Goal: Task Accomplishment & Management: Manage account settings

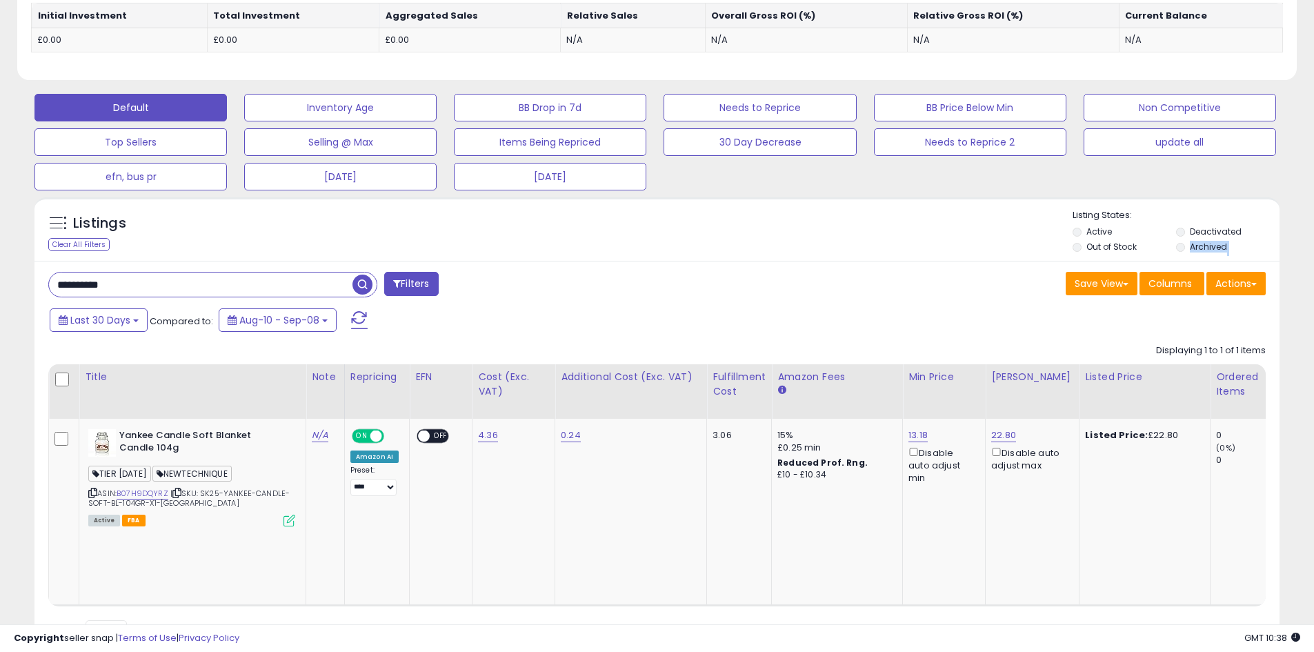
scroll to position [283, 722]
click at [155, 277] on input "**********" at bounding box center [201, 285] width 304 height 24
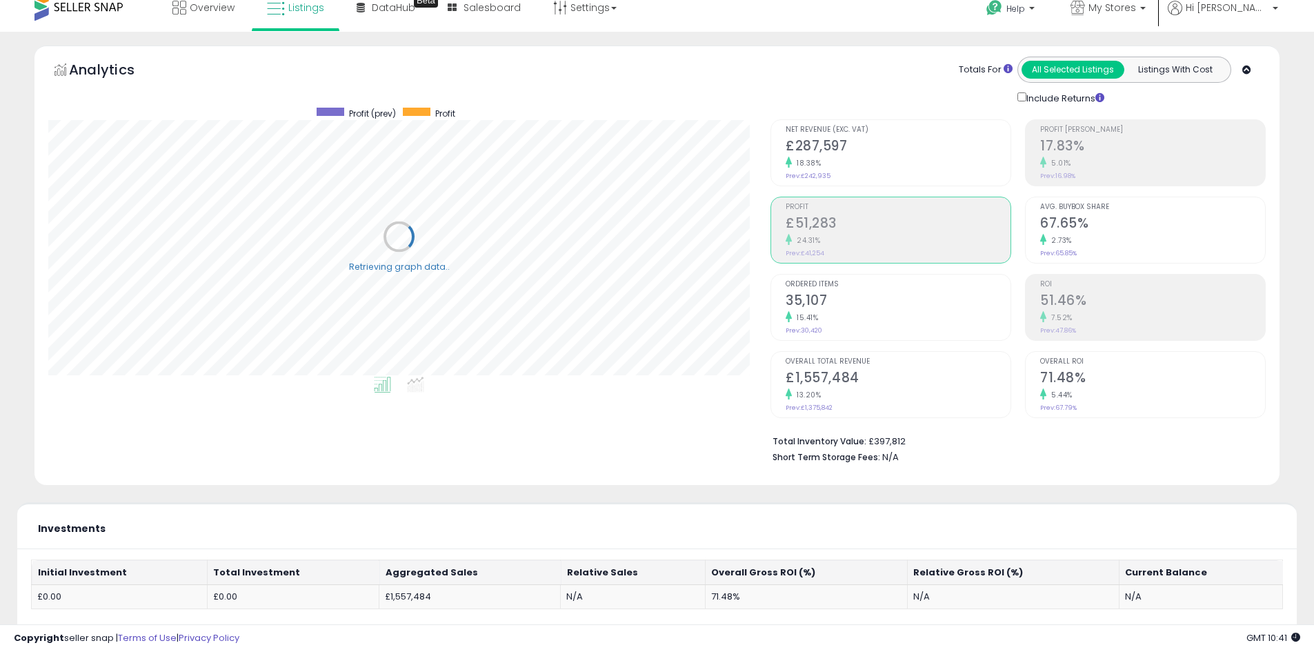
scroll to position [0, 0]
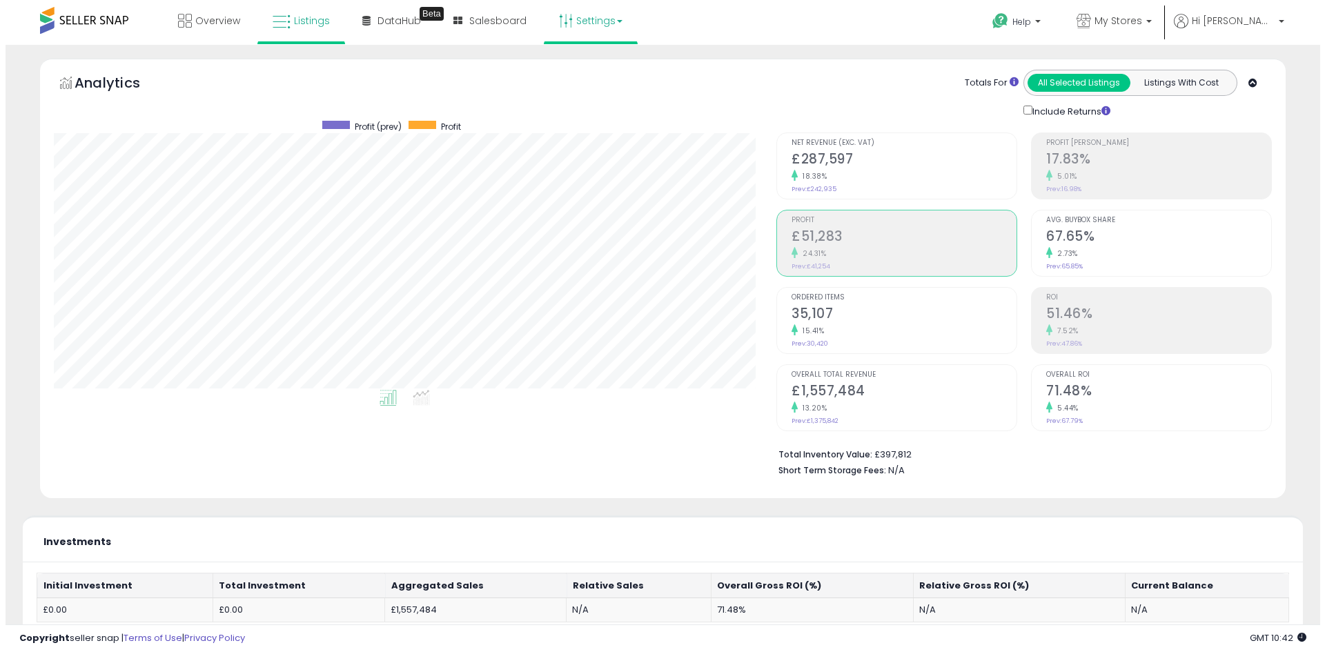
scroll to position [283, 722]
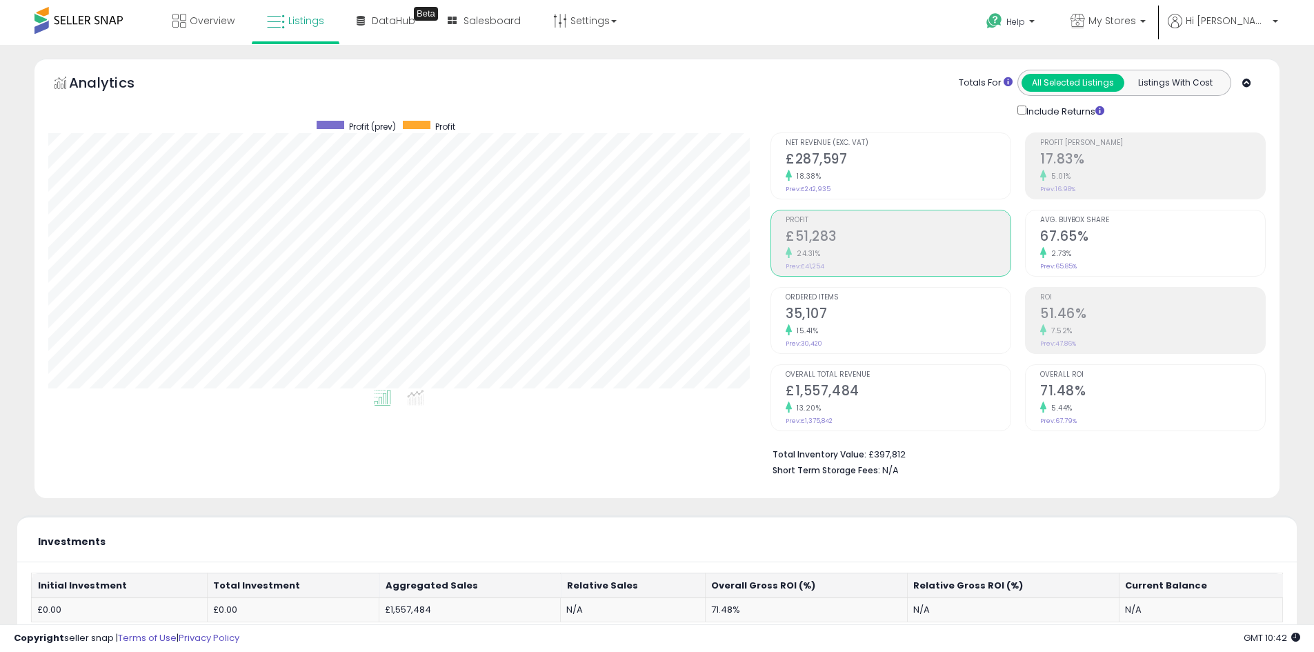
click at [1040, 175] on icon at bounding box center [1043, 175] width 6 height 11
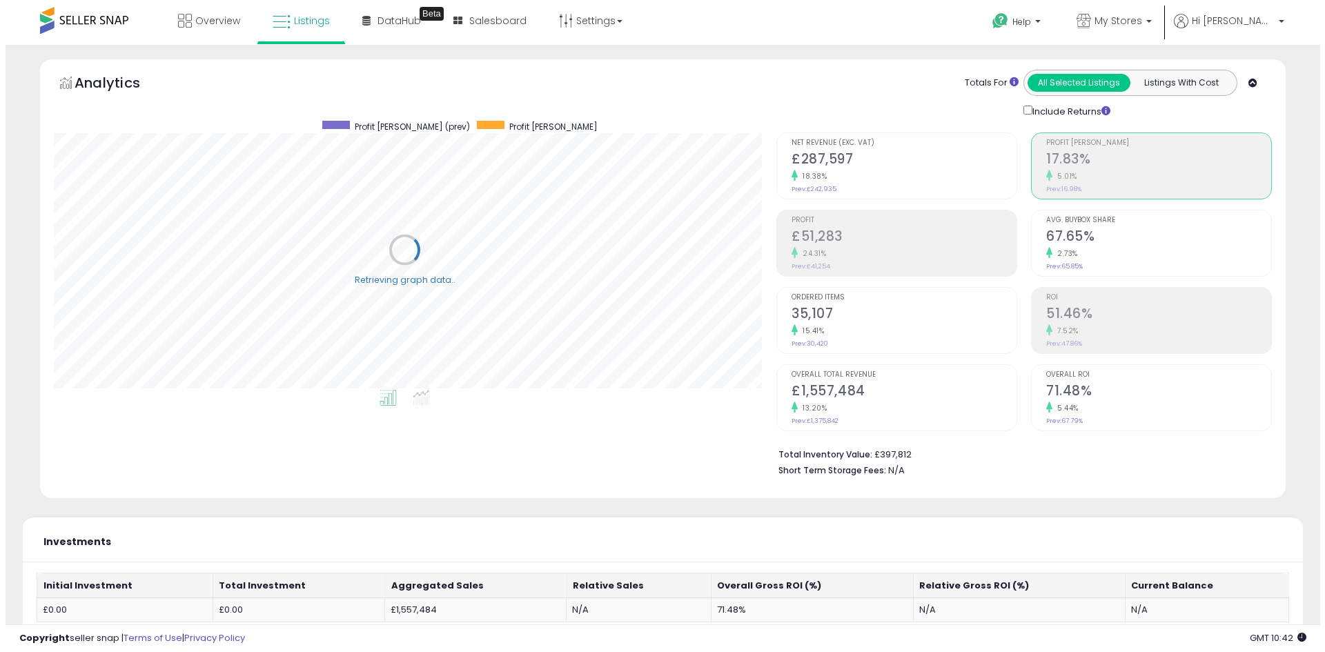
scroll to position [689653, 689214]
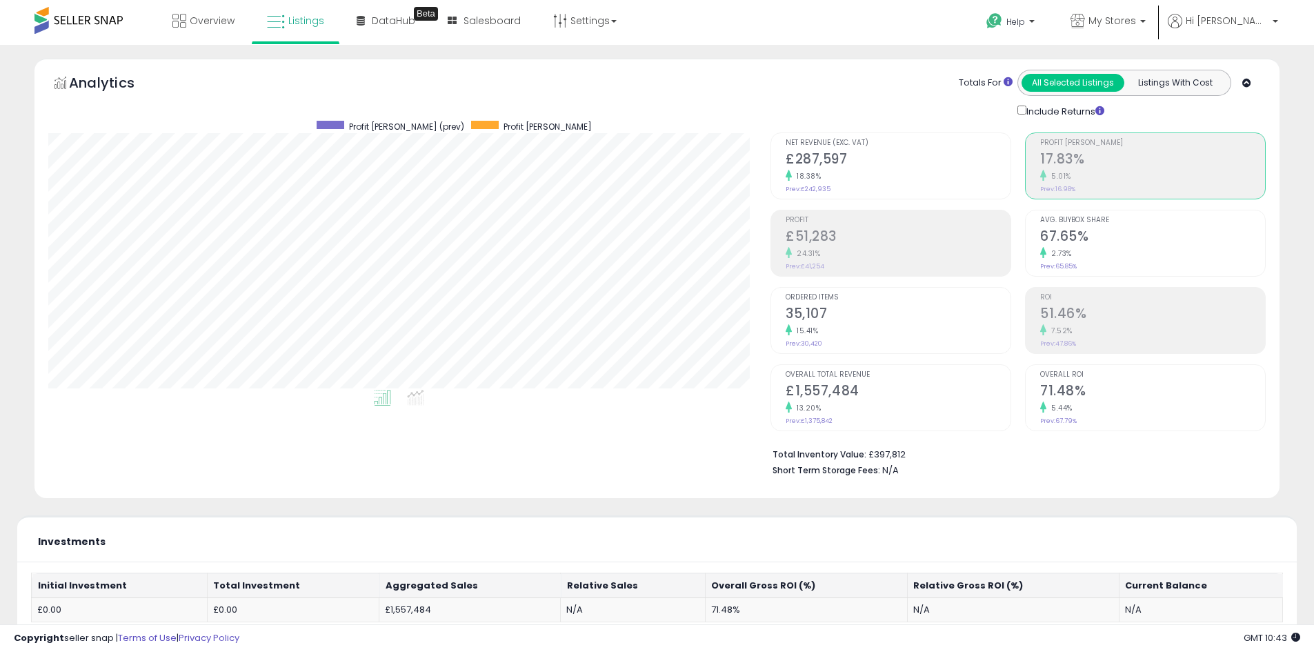
click at [889, 244] on h2 "£51,283" at bounding box center [898, 237] width 225 height 19
click at [872, 168] on h2 "£287,597" at bounding box center [898, 160] width 225 height 19
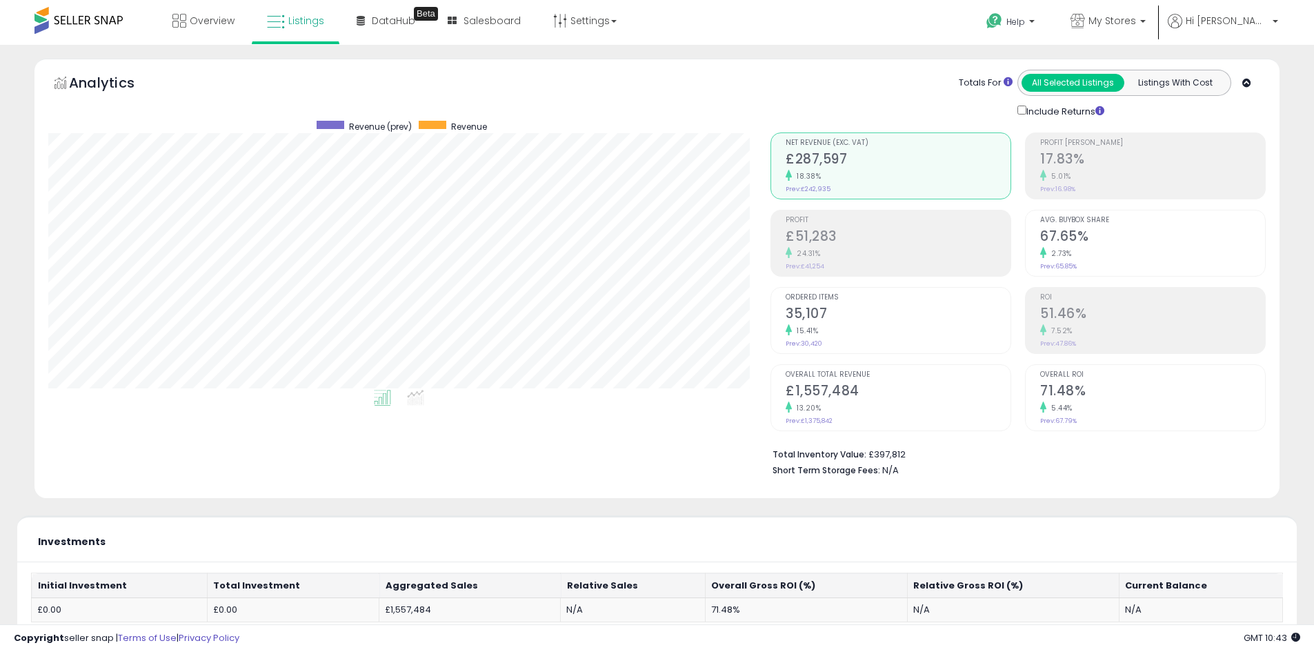
click at [1204, 192] on div "Profit [PERSON_NAME] 17.83% 5.01% Prev: 16.98%" at bounding box center [1152, 164] width 225 height 62
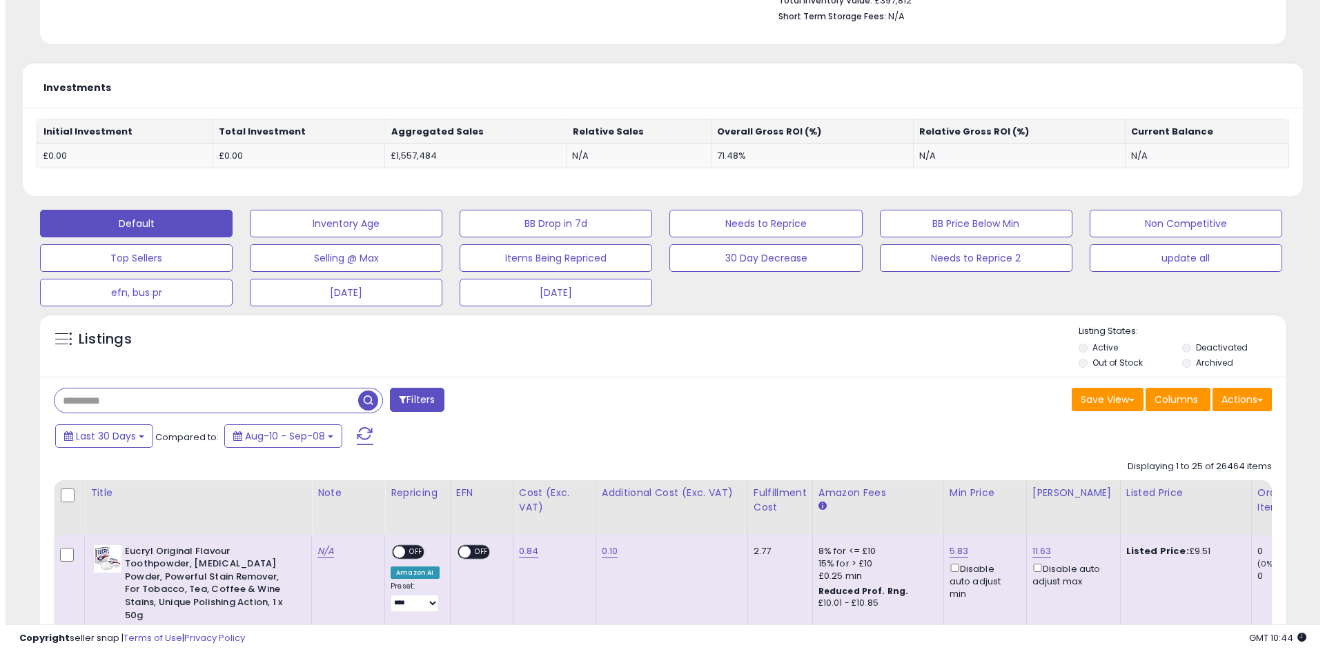
scroll to position [460, 0]
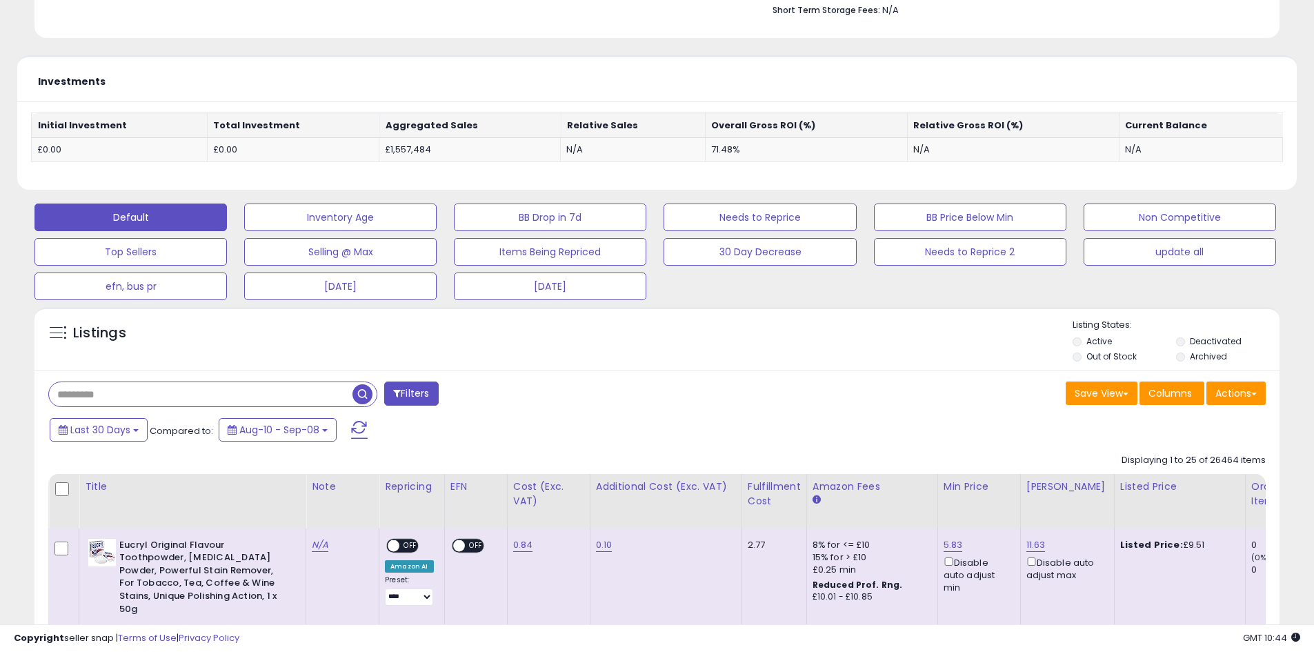
click at [110, 444] on div "Last 30 Days Compared to: Aug-10 - Sep-08" at bounding box center [502, 431] width 913 height 31
click at [109, 432] on span "Last 30 Days" at bounding box center [100, 430] width 60 height 14
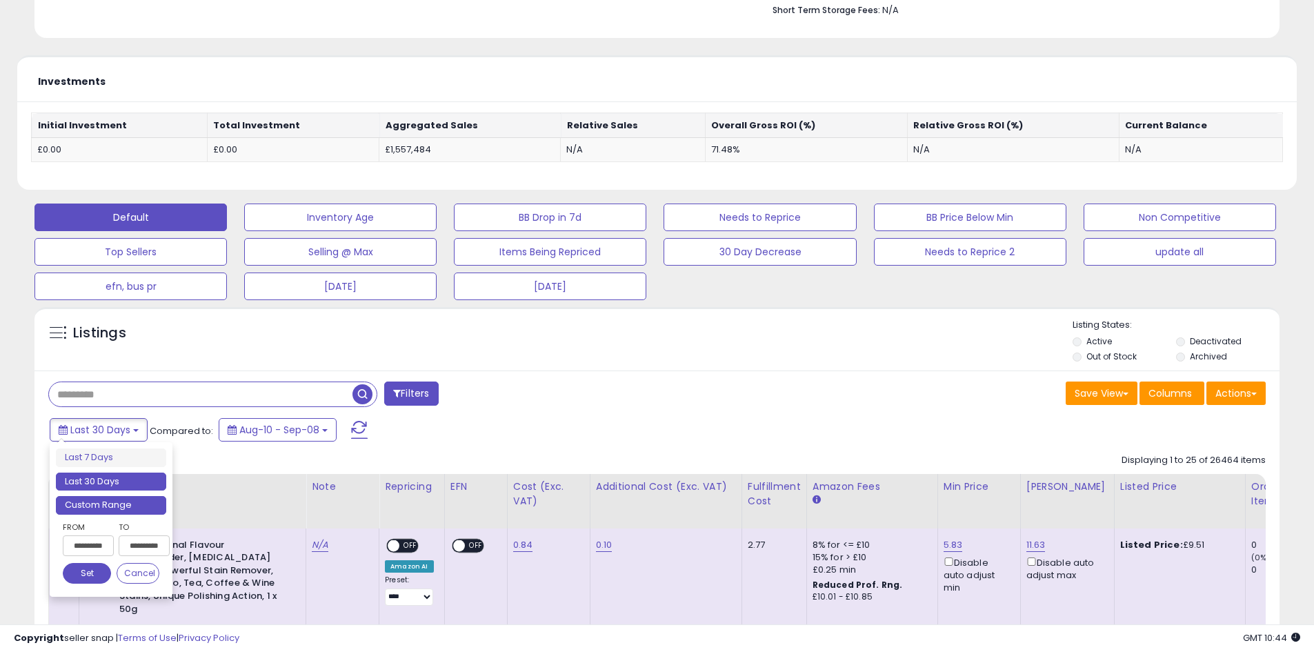
click at [99, 510] on li "Custom Range" at bounding box center [111, 505] width 110 height 19
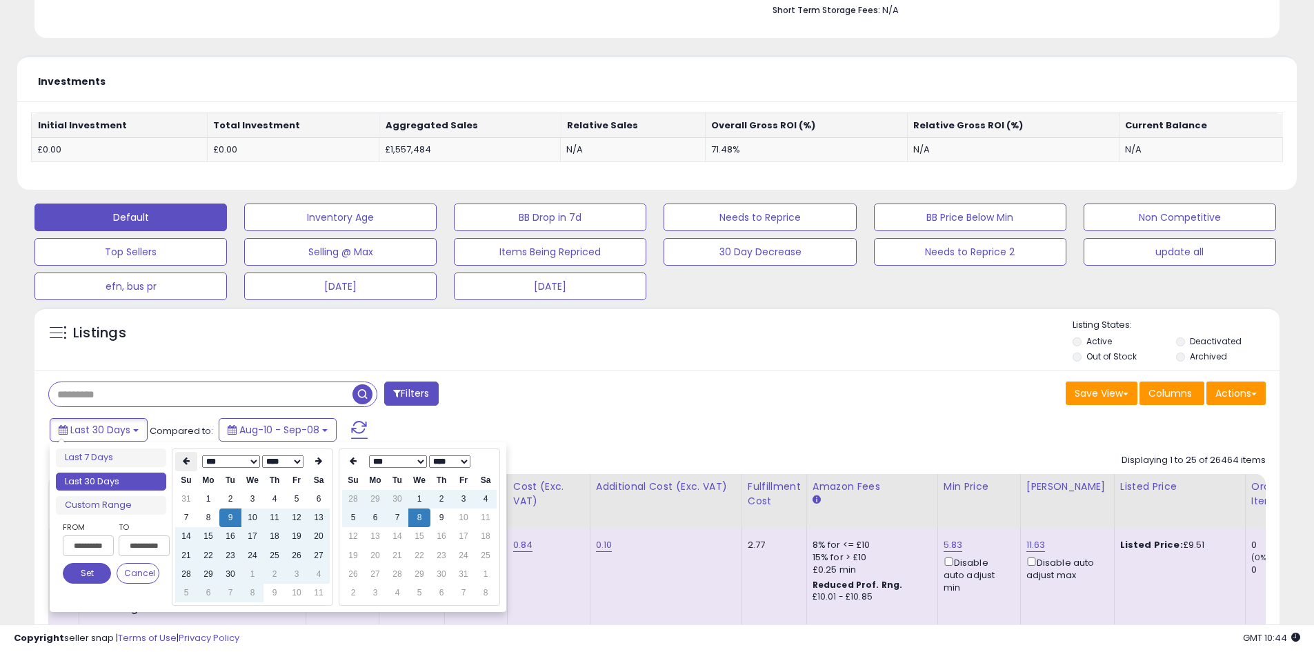
click at [184, 459] on icon at bounding box center [186, 461] width 7 height 8
click at [317, 462] on icon at bounding box center [318, 461] width 7 height 8
click at [296, 558] on td "26" at bounding box center [297, 555] width 22 height 19
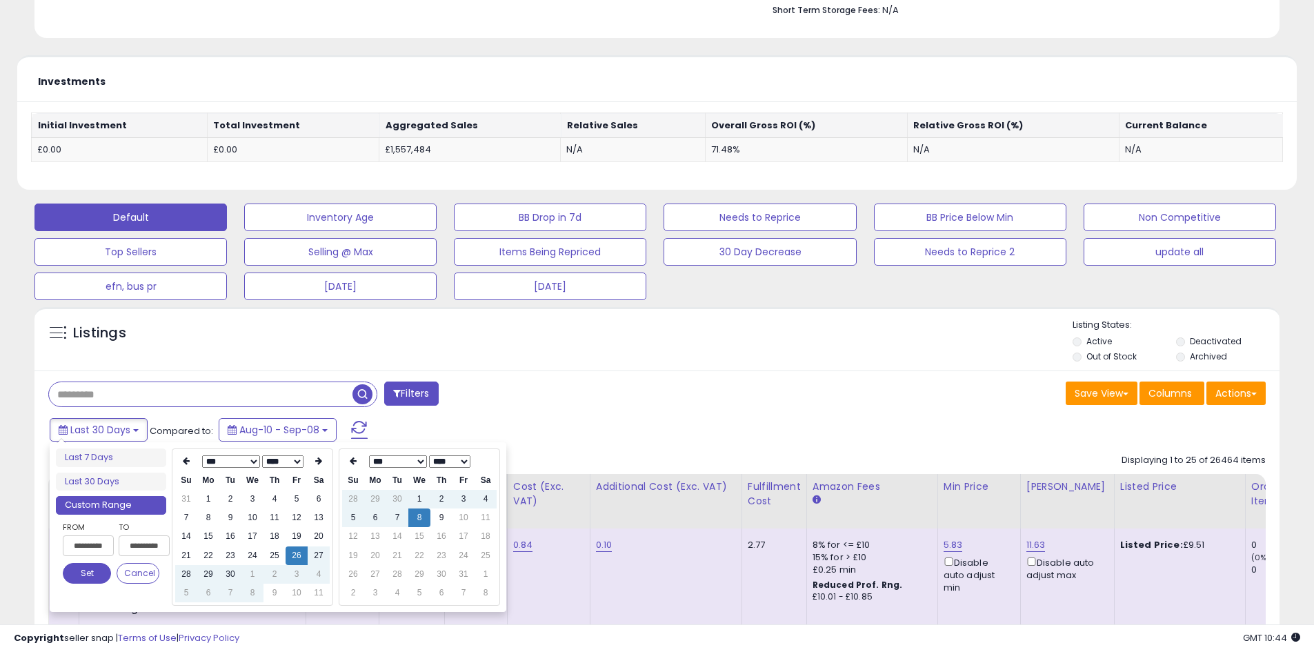
type input "**********"
click at [355, 461] on icon at bounding box center [353, 461] width 7 height 8
click at [464, 556] on td "26" at bounding box center [464, 555] width 22 height 19
type input "**********"
click at [355, 574] on td "28" at bounding box center [353, 574] width 22 height 19
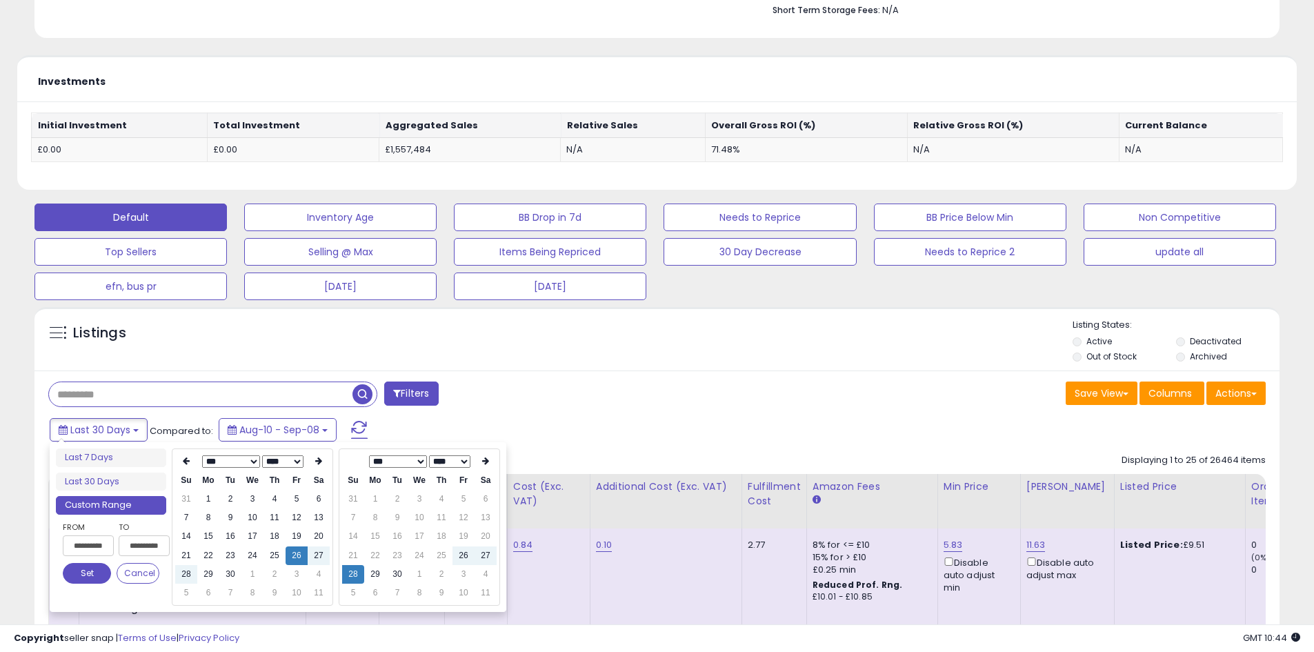
type input "**********"
click at [89, 582] on button "Set" at bounding box center [87, 573] width 48 height 21
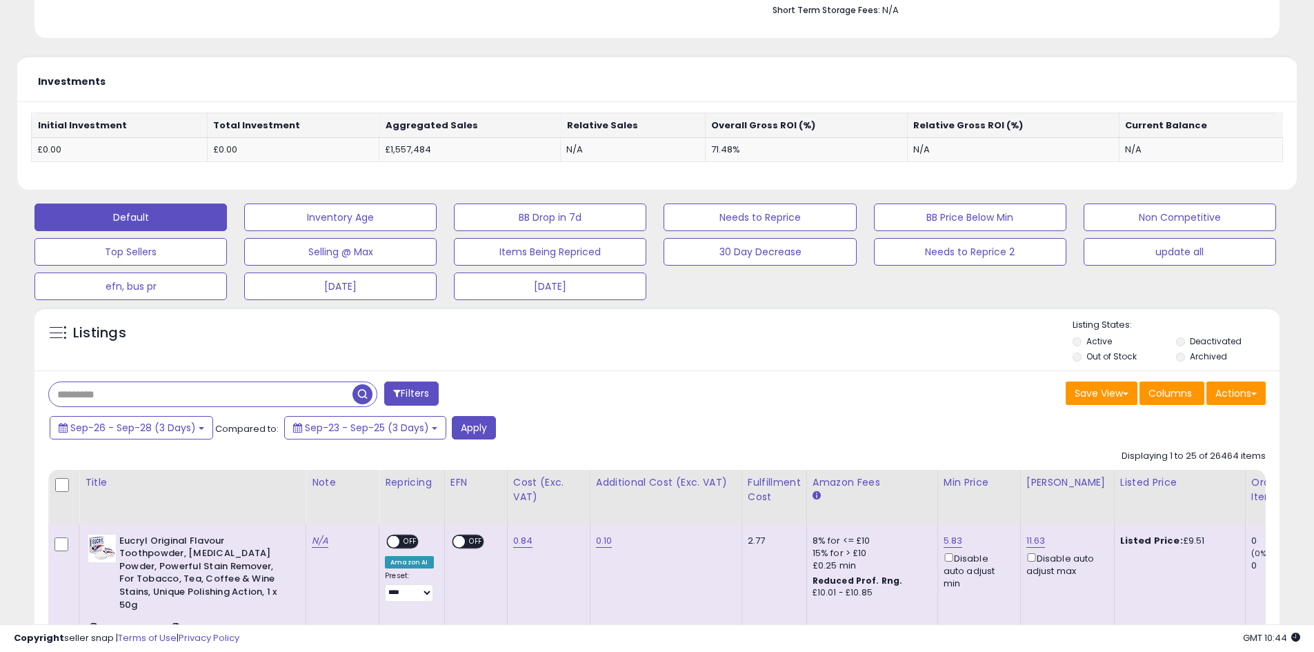
click at [495, 434] on div "Sep-26 - Sep-28 (3 Days) Compared to: Sep-23 - Sep-25 (3 Days) Apply" at bounding box center [502, 429] width 913 height 27
click at [480, 428] on button "Apply" at bounding box center [474, 427] width 44 height 23
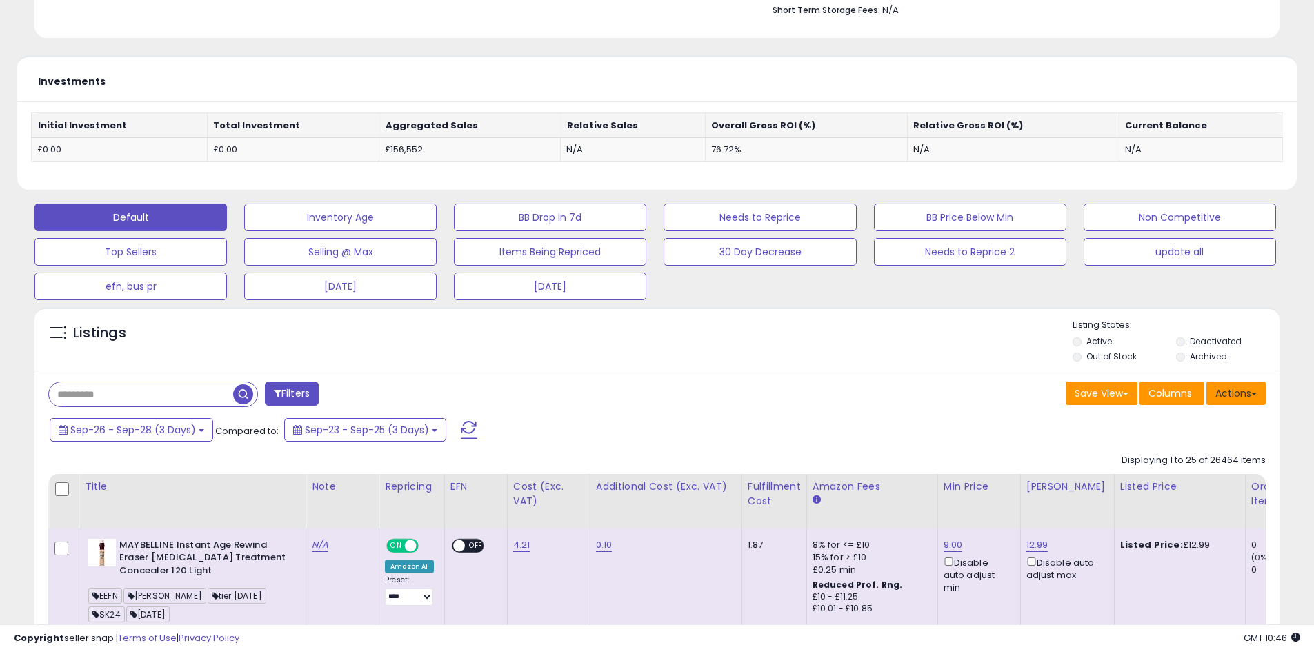
click at [1251, 388] on button "Actions" at bounding box center [1236, 393] width 59 height 23
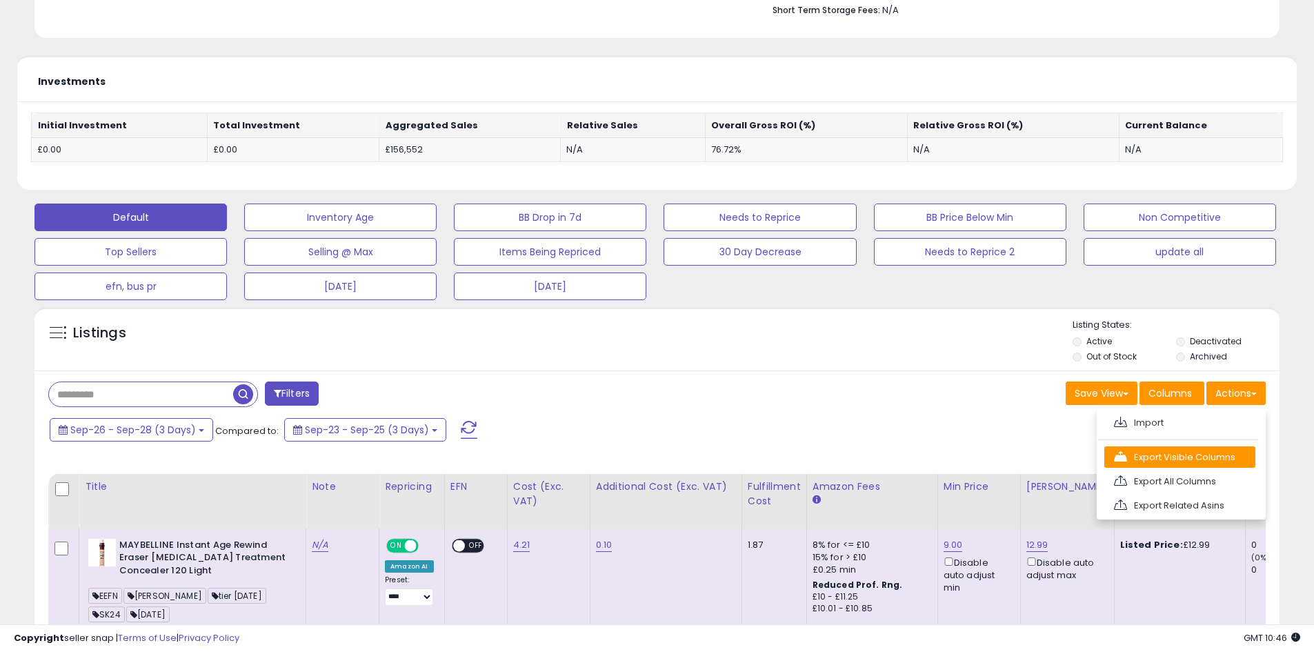
click at [1236, 452] on link "Export Visible Columns" at bounding box center [1180, 456] width 151 height 21
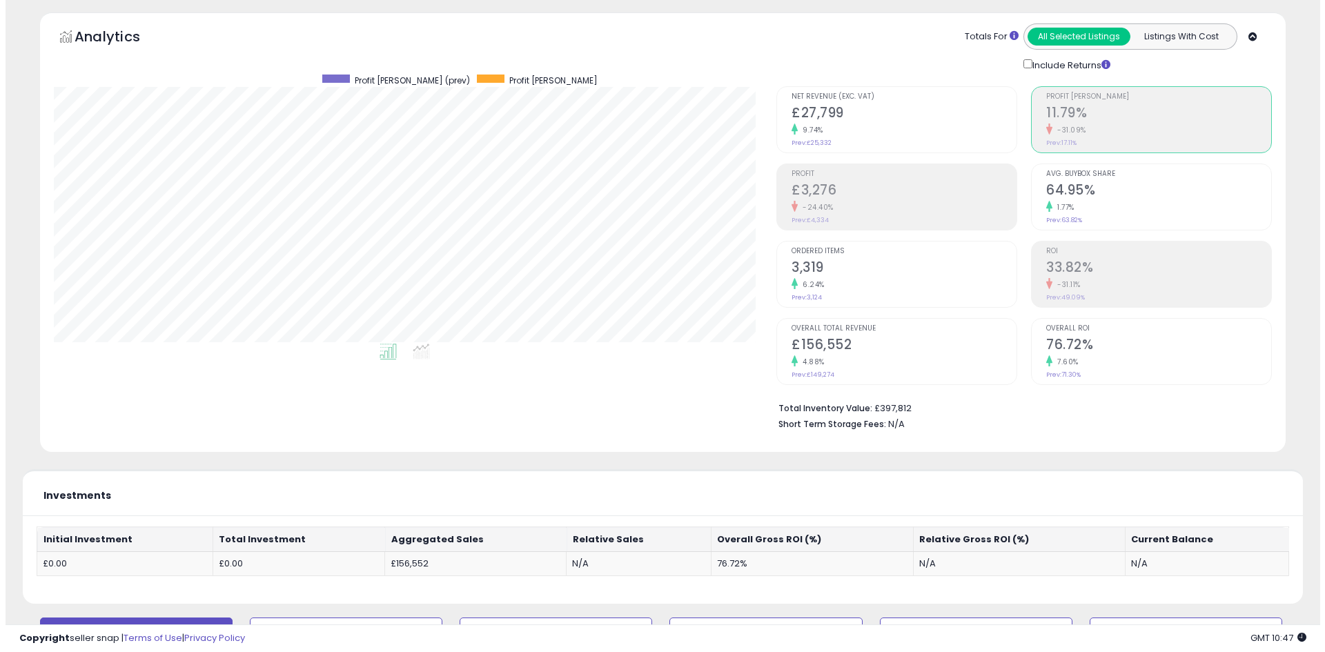
scroll to position [0, 0]
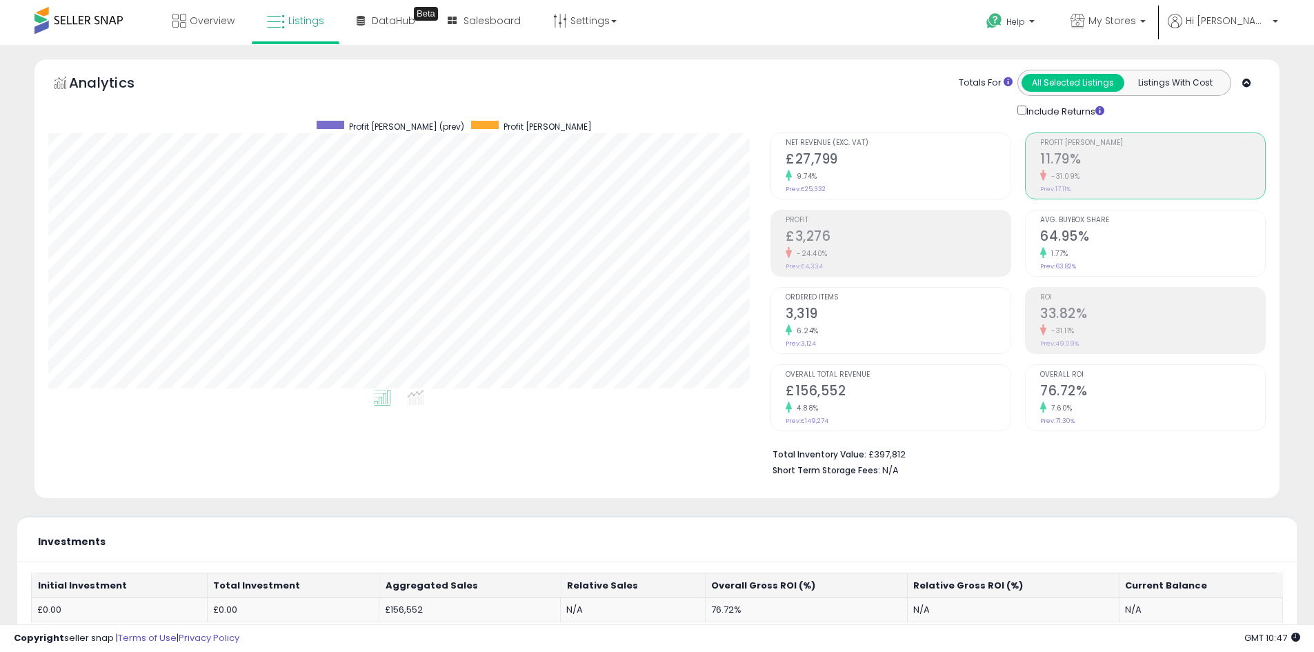
click at [842, 251] on div "-24.40%" at bounding box center [898, 253] width 225 height 13
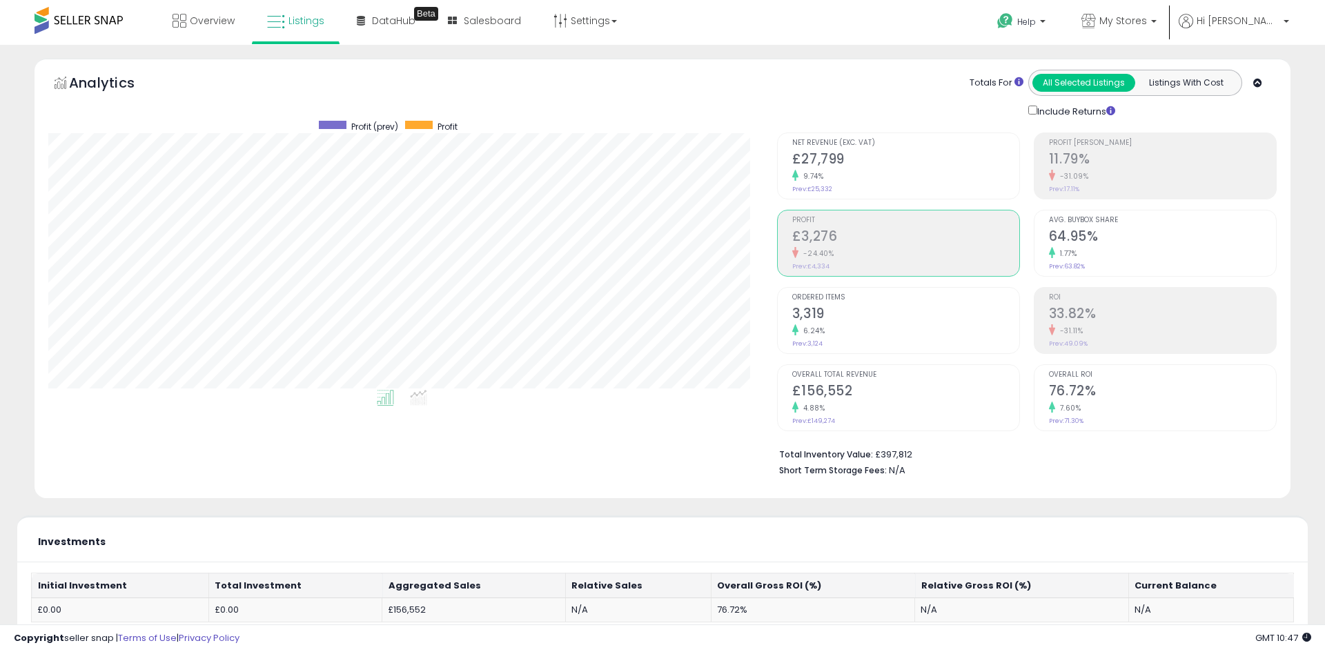
scroll to position [689653, 689214]
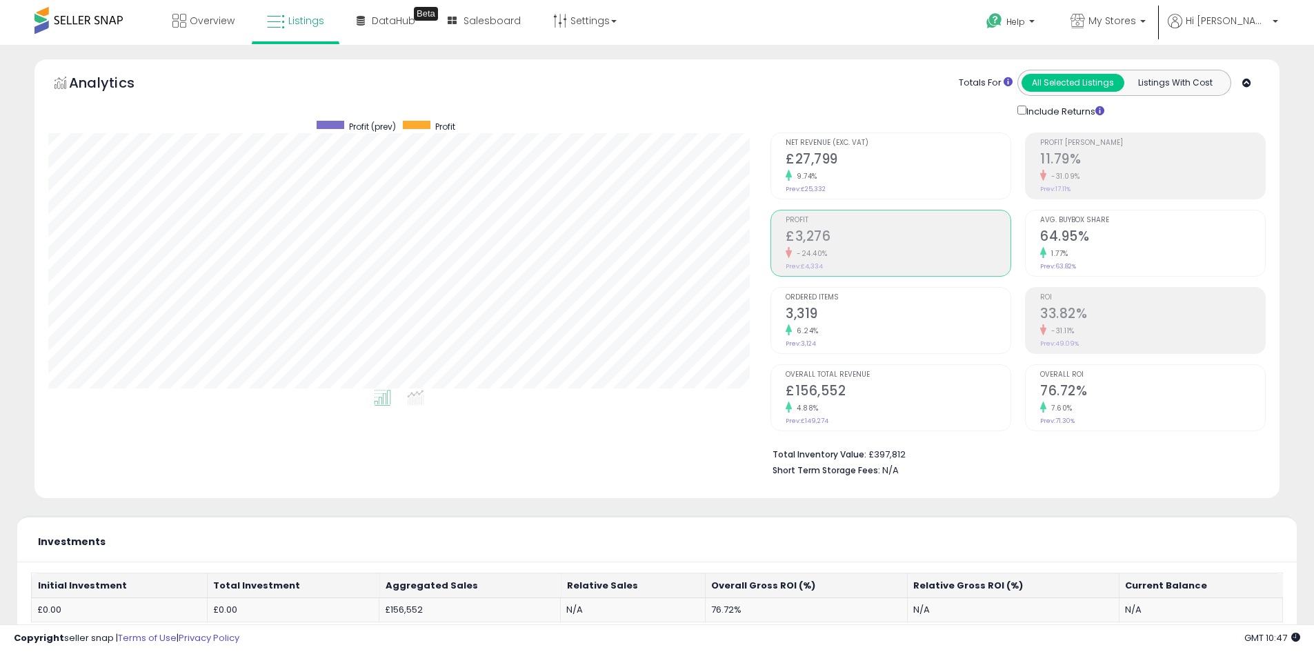
click at [1054, 152] on h2 "11.79%" at bounding box center [1152, 160] width 225 height 19
click at [919, 152] on h2 "£27,799" at bounding box center [898, 160] width 225 height 19
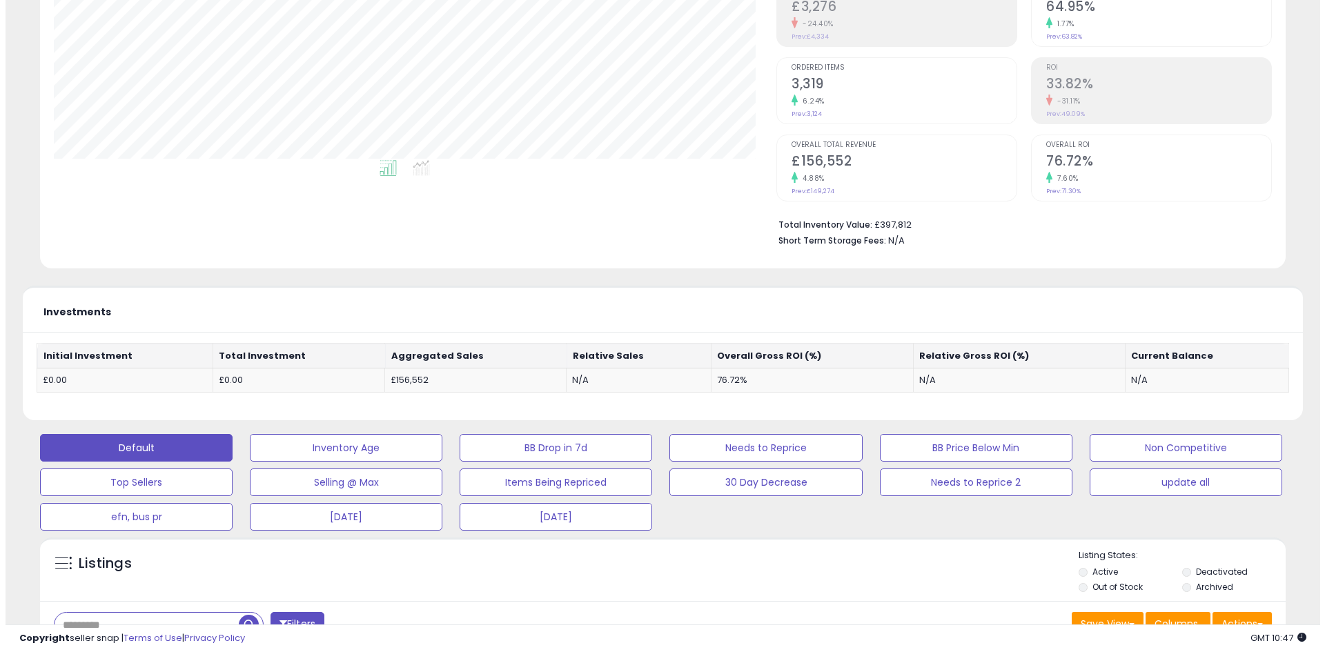
scroll to position [460, 0]
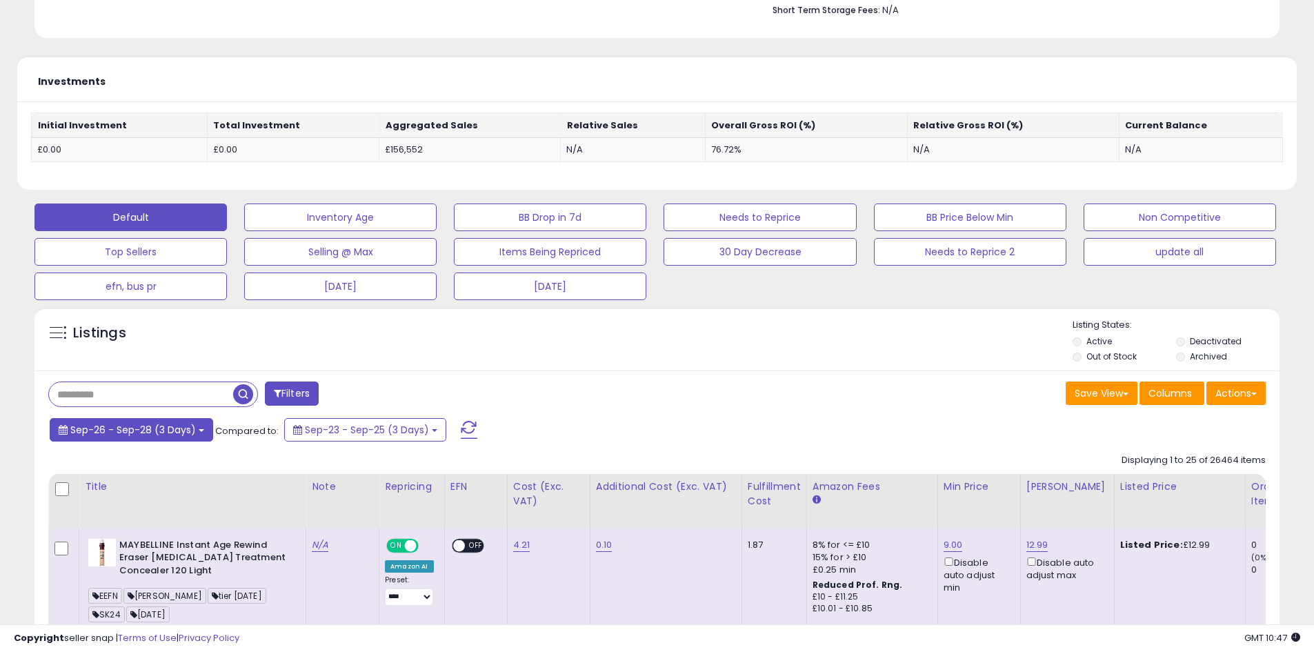
click at [111, 422] on button "Sep-26 - Sep-28 (3 Days)" at bounding box center [132, 429] width 164 height 23
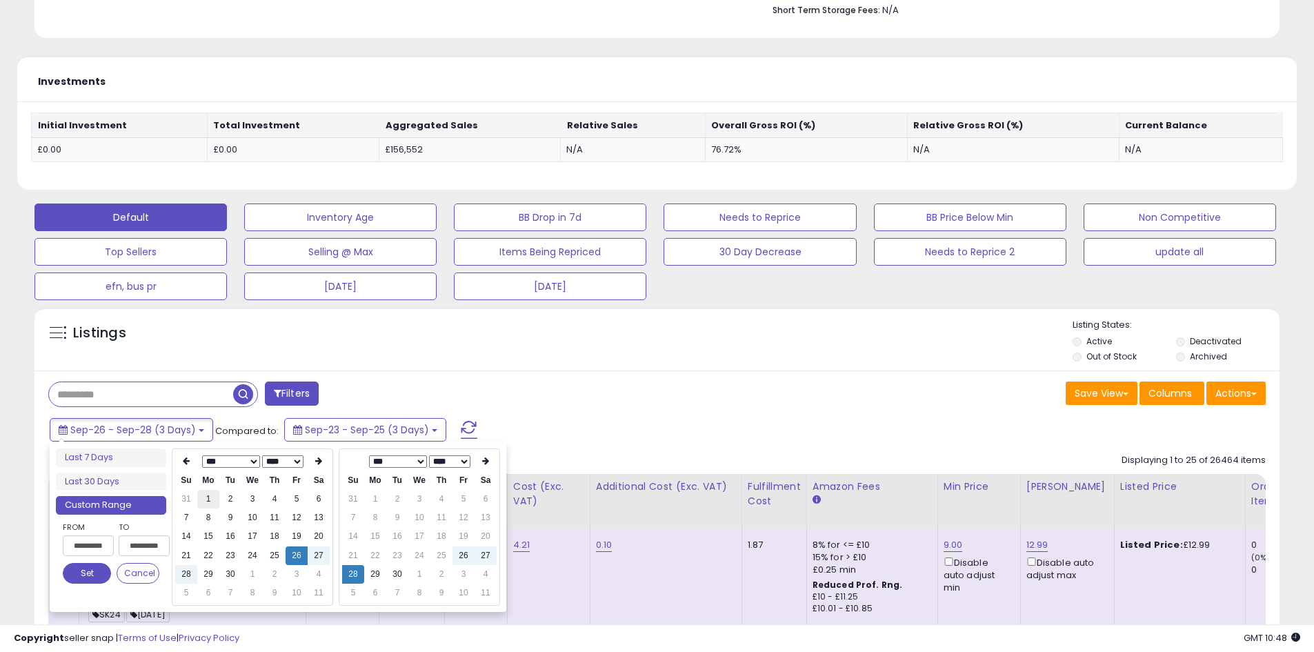
click at [206, 493] on td "1" at bounding box center [208, 499] width 22 height 19
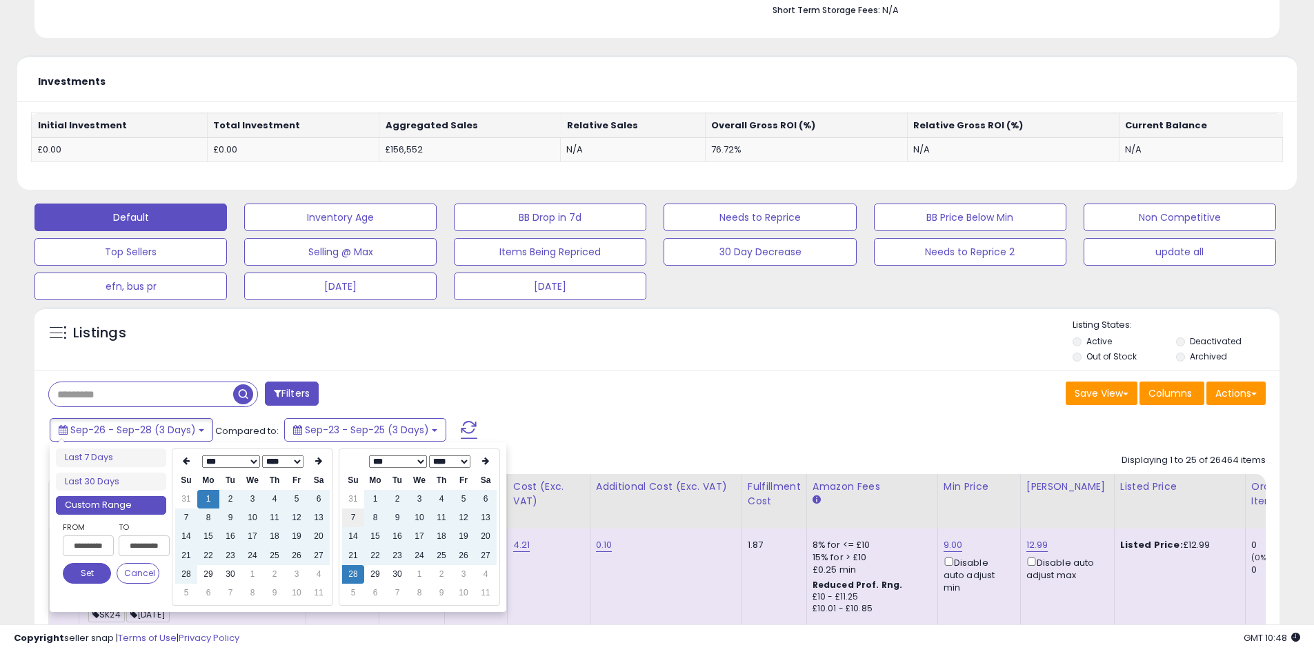
type input "**********"
click at [386, 570] on td "29" at bounding box center [375, 574] width 22 height 19
click at [392, 571] on td "30" at bounding box center [397, 574] width 22 height 19
type input "**********"
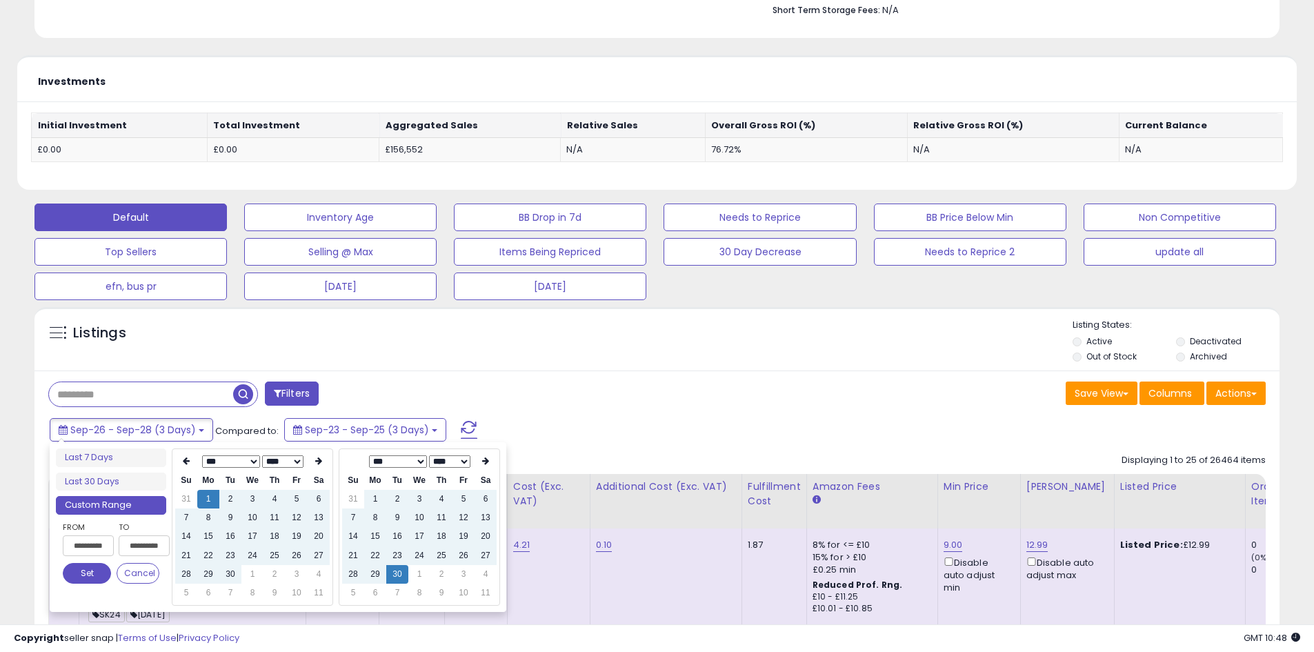
type input "**********"
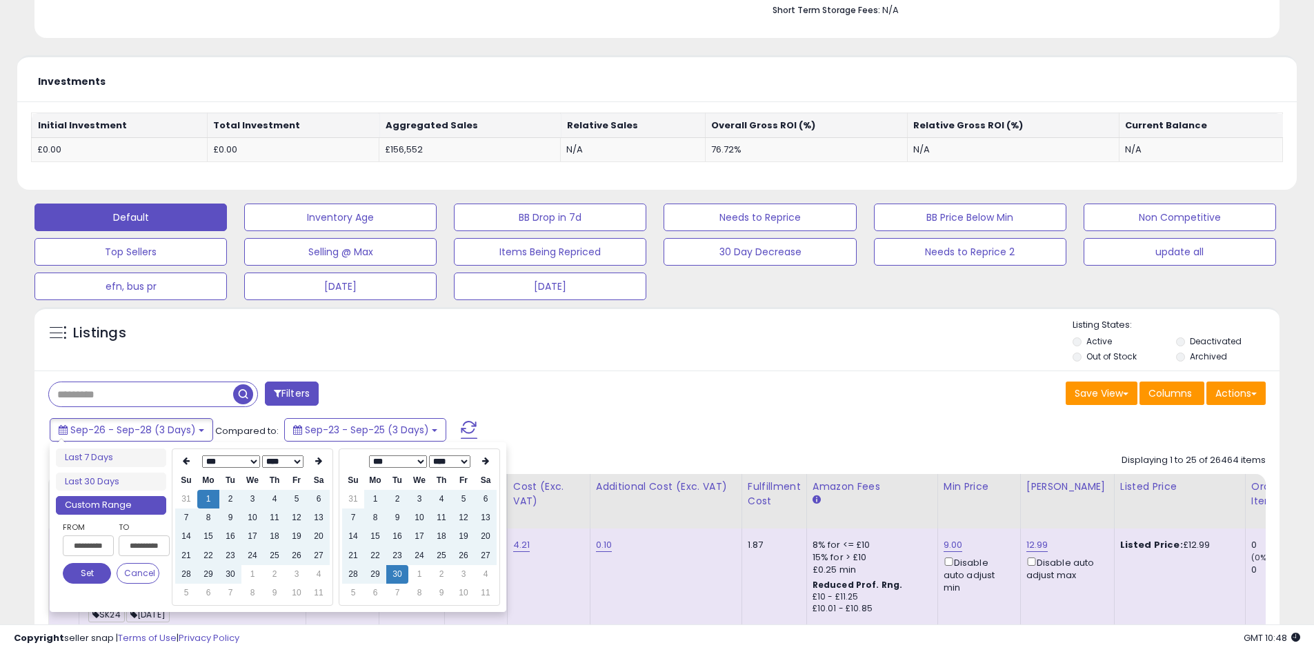
click at [86, 577] on button "Set" at bounding box center [87, 573] width 48 height 21
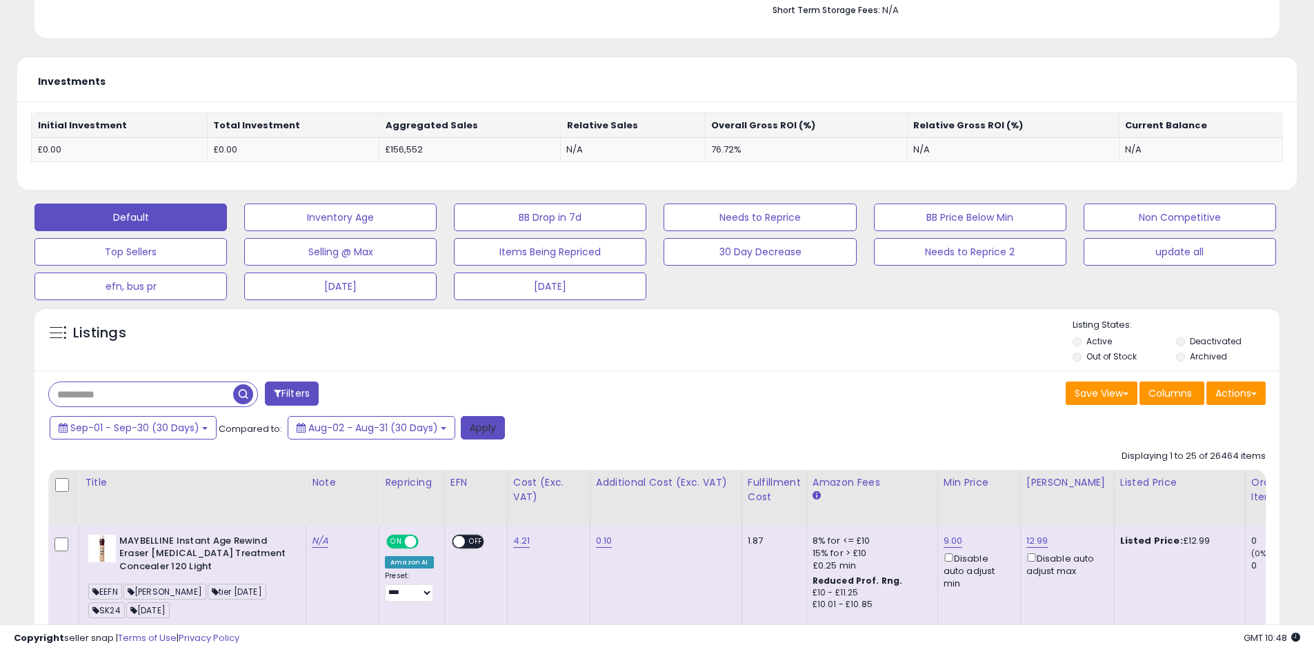
click at [487, 430] on button "Apply" at bounding box center [483, 427] width 44 height 23
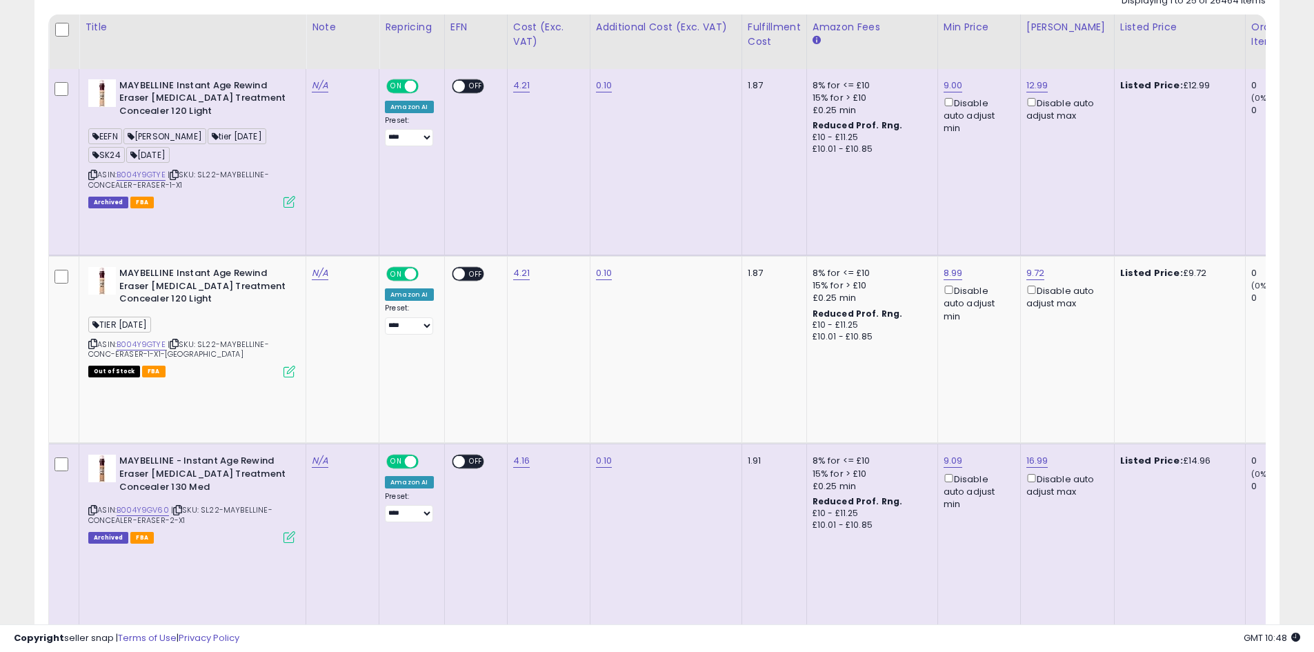
scroll to position [0, 0]
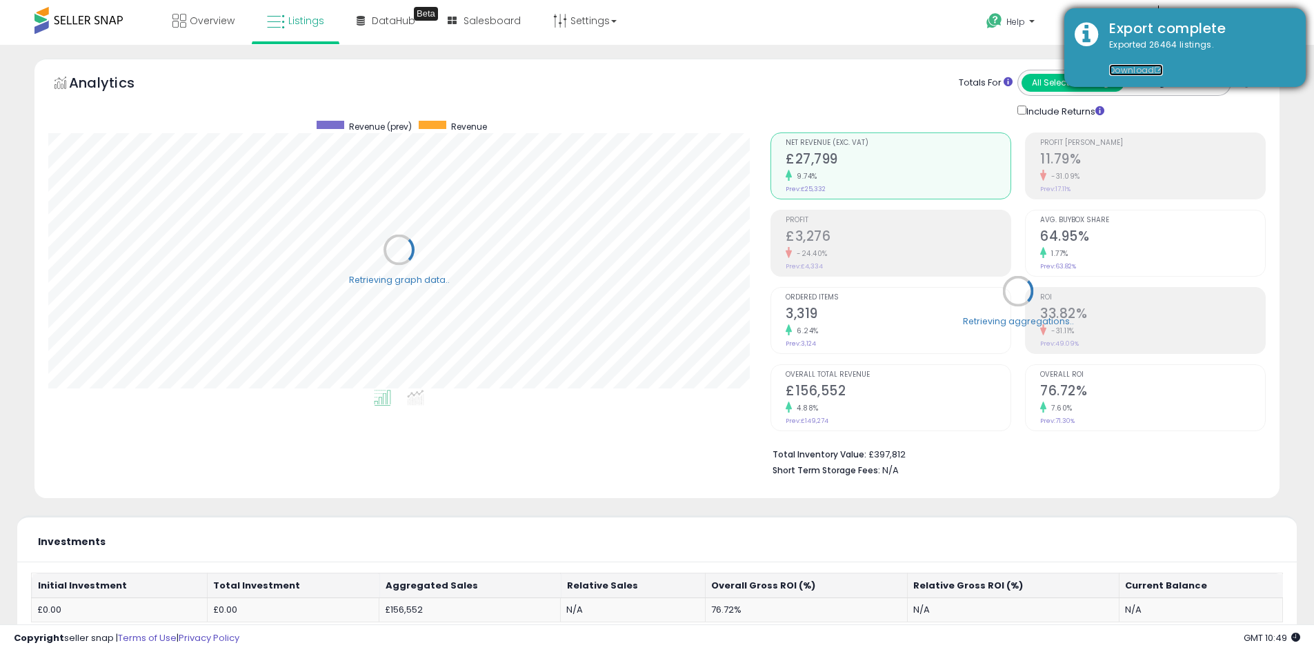
click at [1133, 66] on link "Download" at bounding box center [1136, 70] width 54 height 12
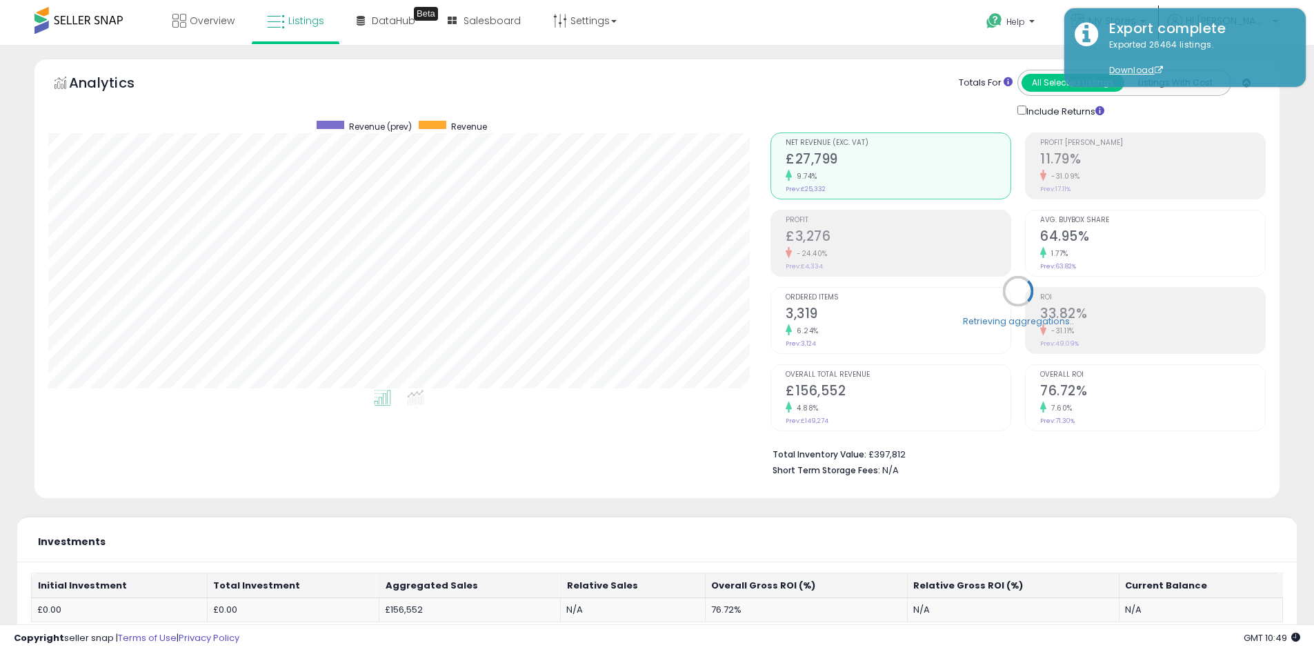
scroll to position [283, 722]
click at [853, 250] on div "Retrieving aggregations.." at bounding box center [1018, 302] width 516 height 366
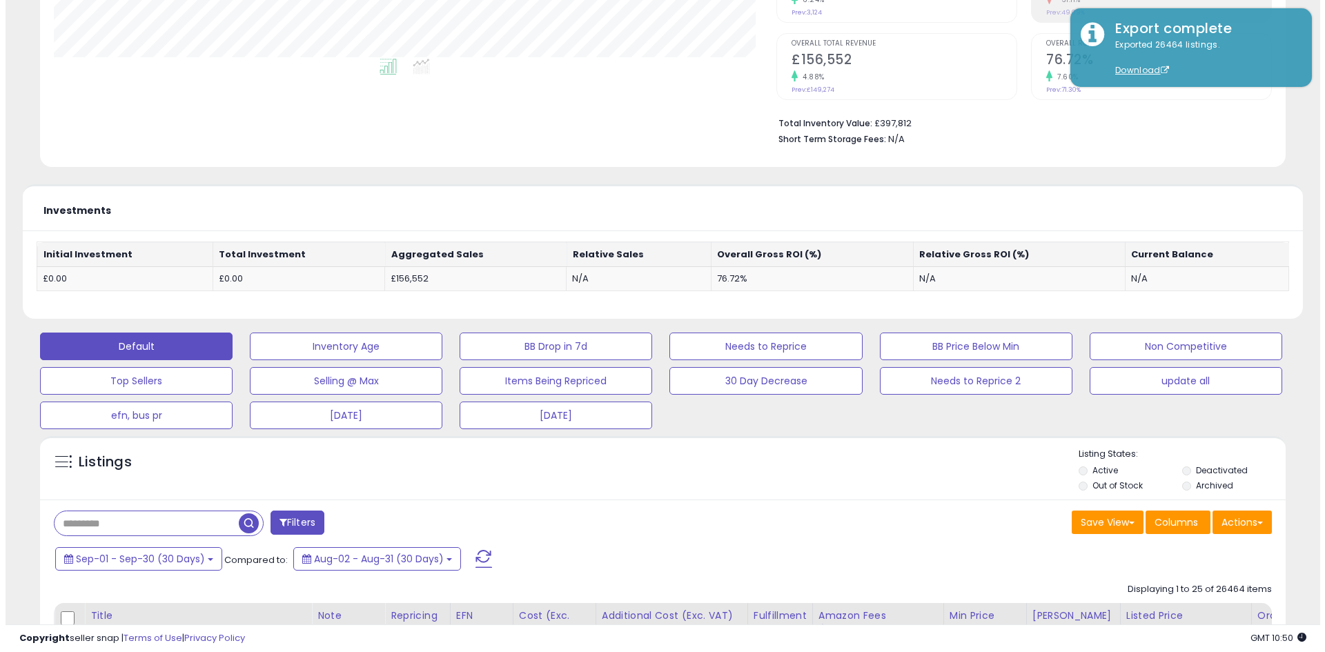
scroll to position [460, 0]
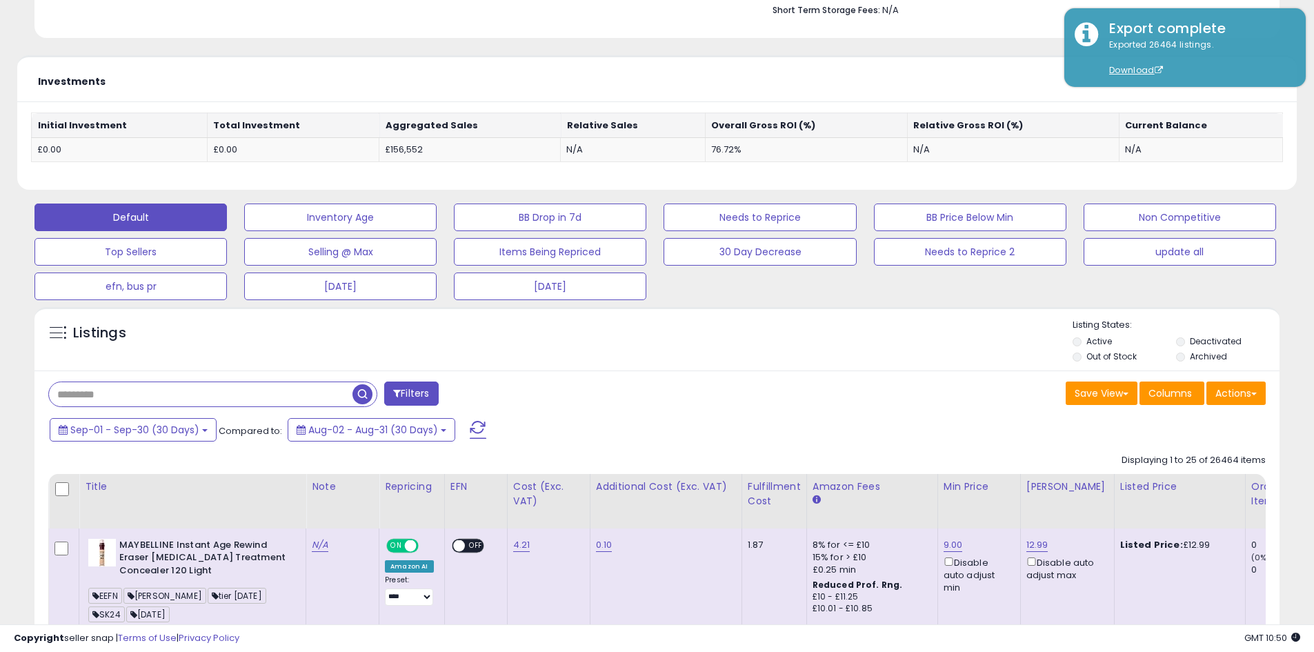
paste input "**********"
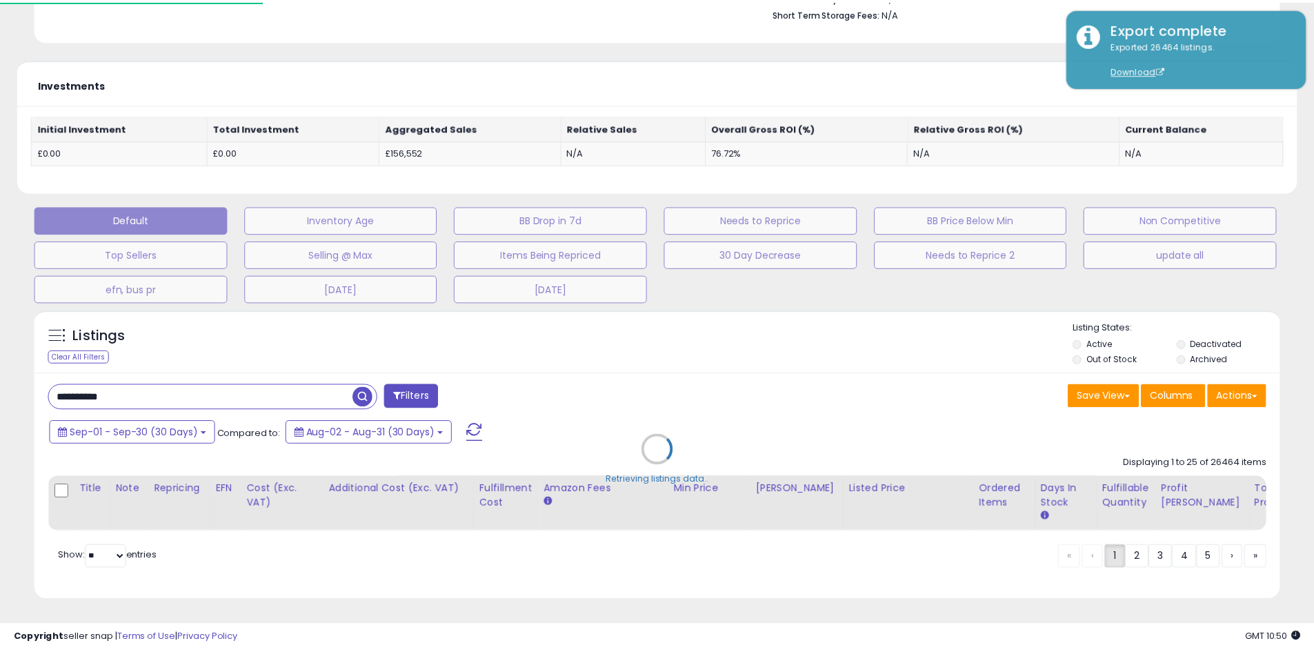
scroll to position [283, 729]
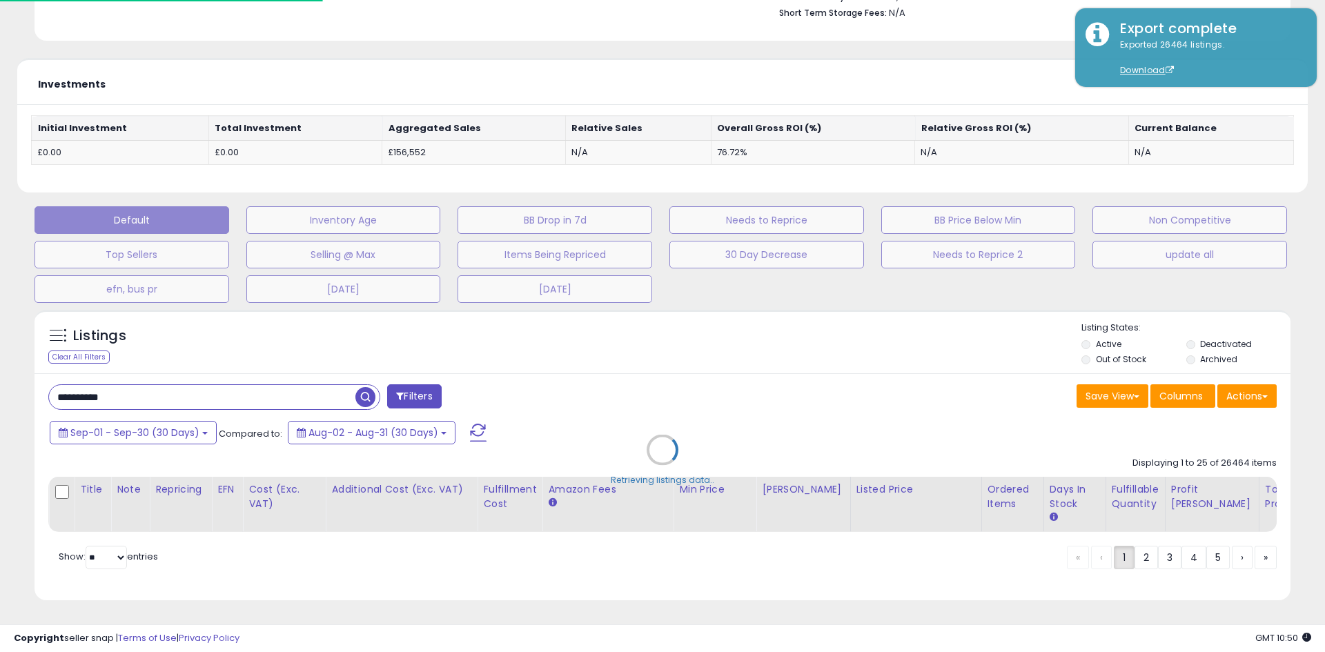
click at [357, 395] on div "Retrieving listings data.." at bounding box center [662, 460] width 1276 height 314
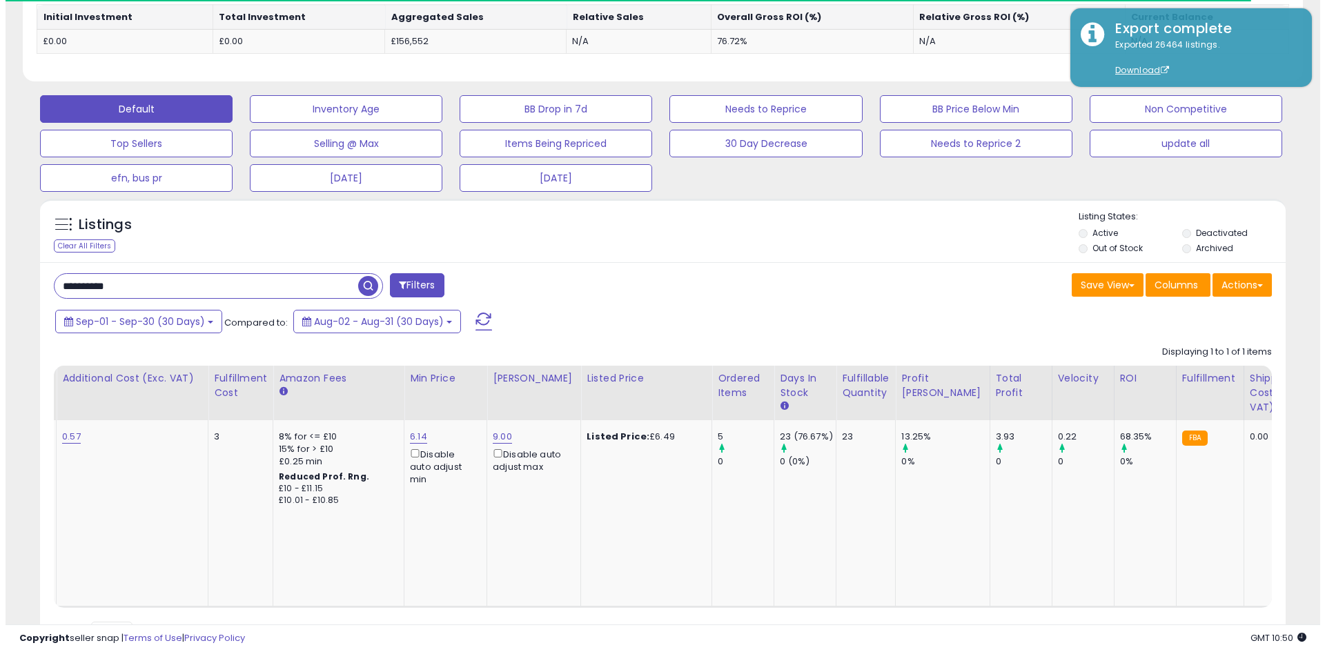
scroll to position [0, 0]
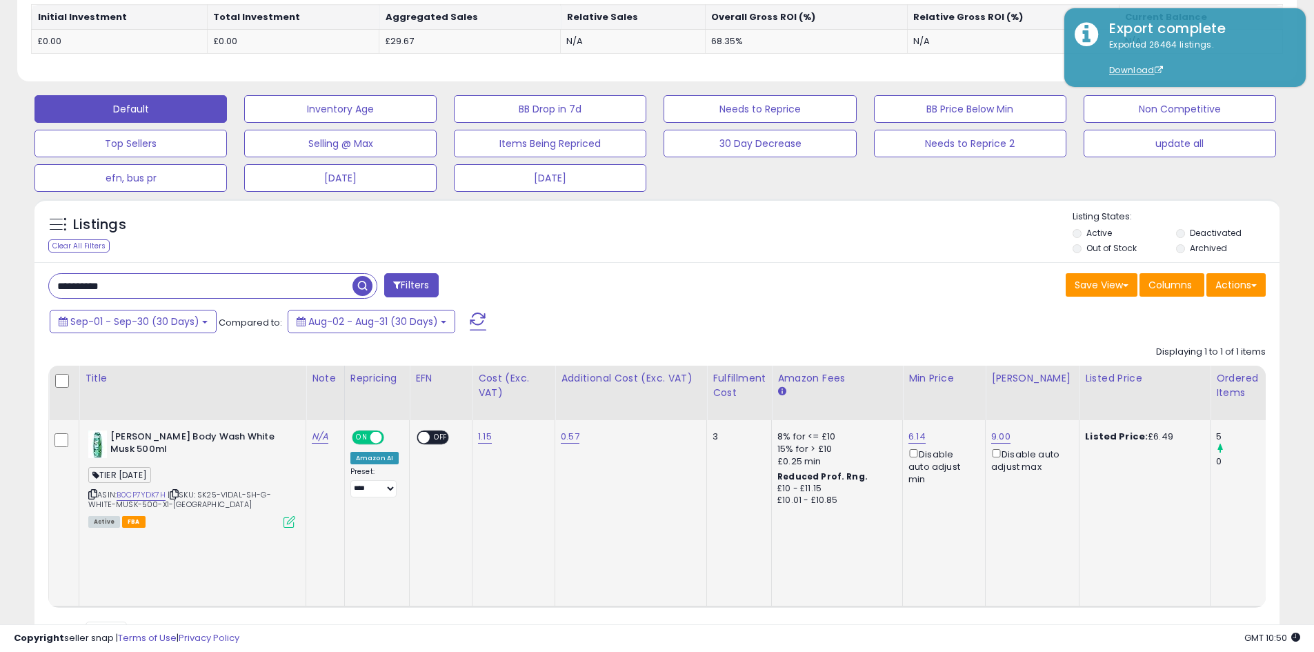
click at [277, 524] on div "Active FBA" at bounding box center [191, 521] width 207 height 10
click at [292, 525] on icon at bounding box center [290, 522] width 12 height 12
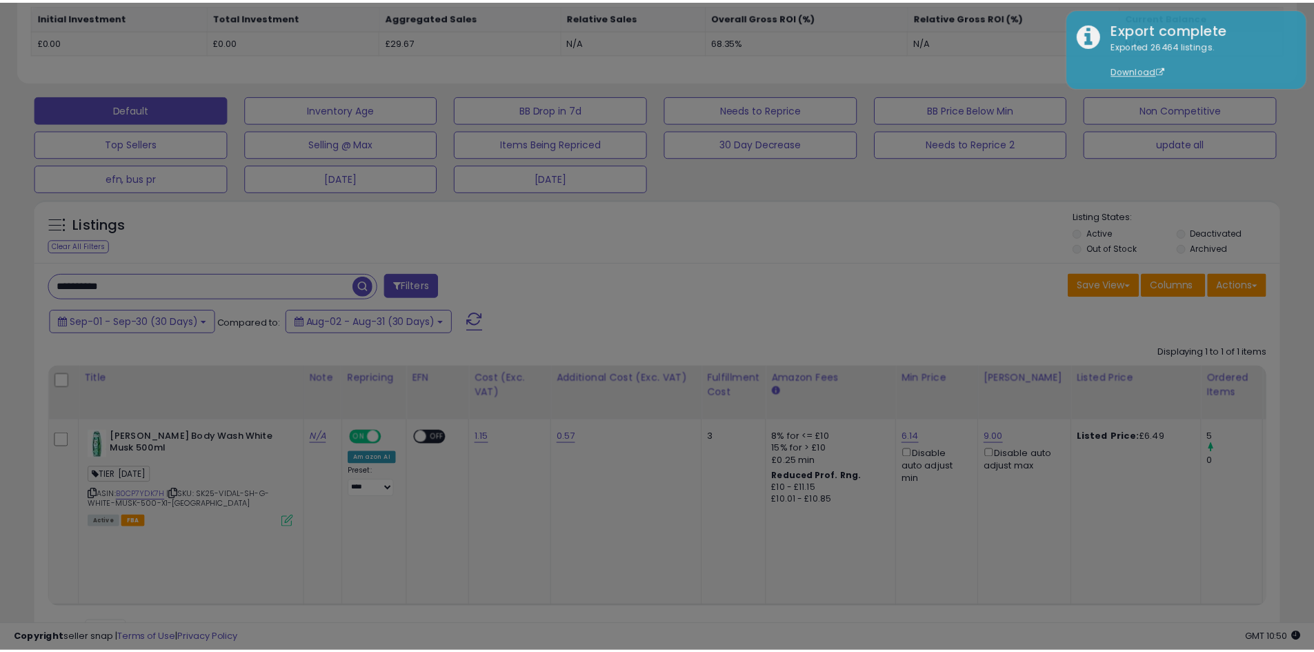
scroll to position [283, 729]
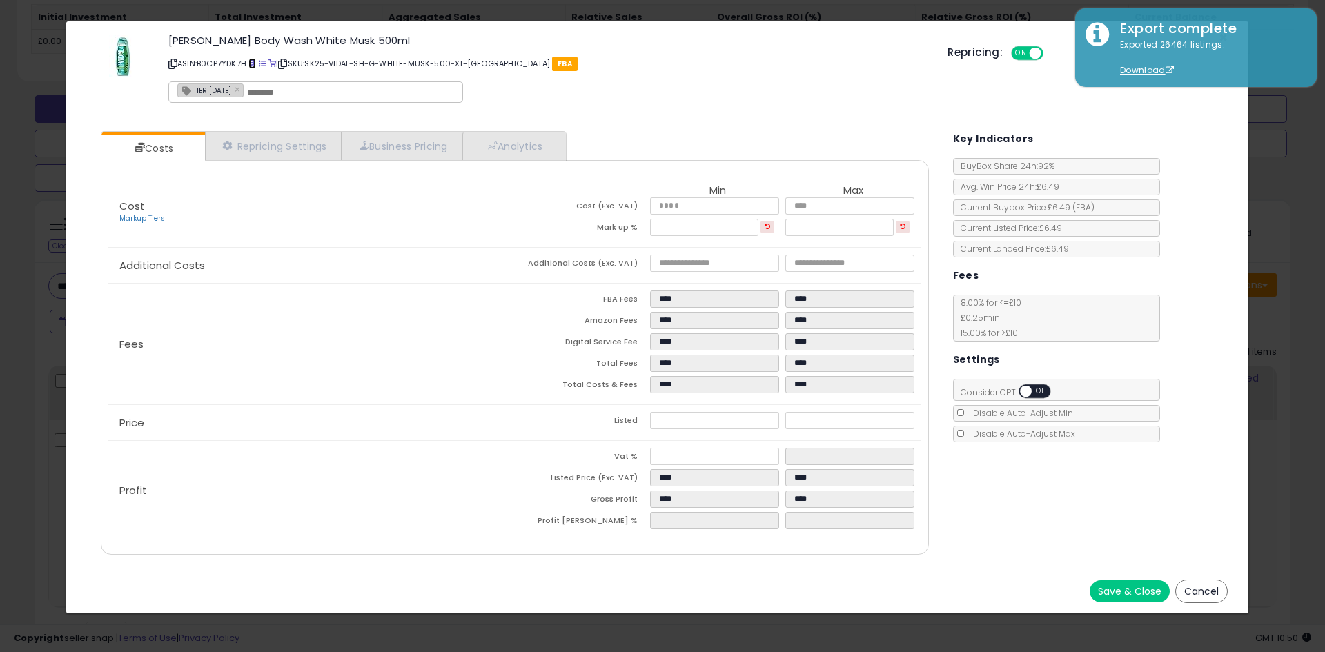
drag, startPoint x: 253, startPoint y: 66, endPoint x: 255, endPoint y: 59, distance: 7.0
click at [0, 330] on div "× Close [PERSON_NAME] Body Wash White Musk 500ml ASIN: B0CP7YDK7H | SKU: SK25-V…" at bounding box center [662, 326] width 1325 height 652
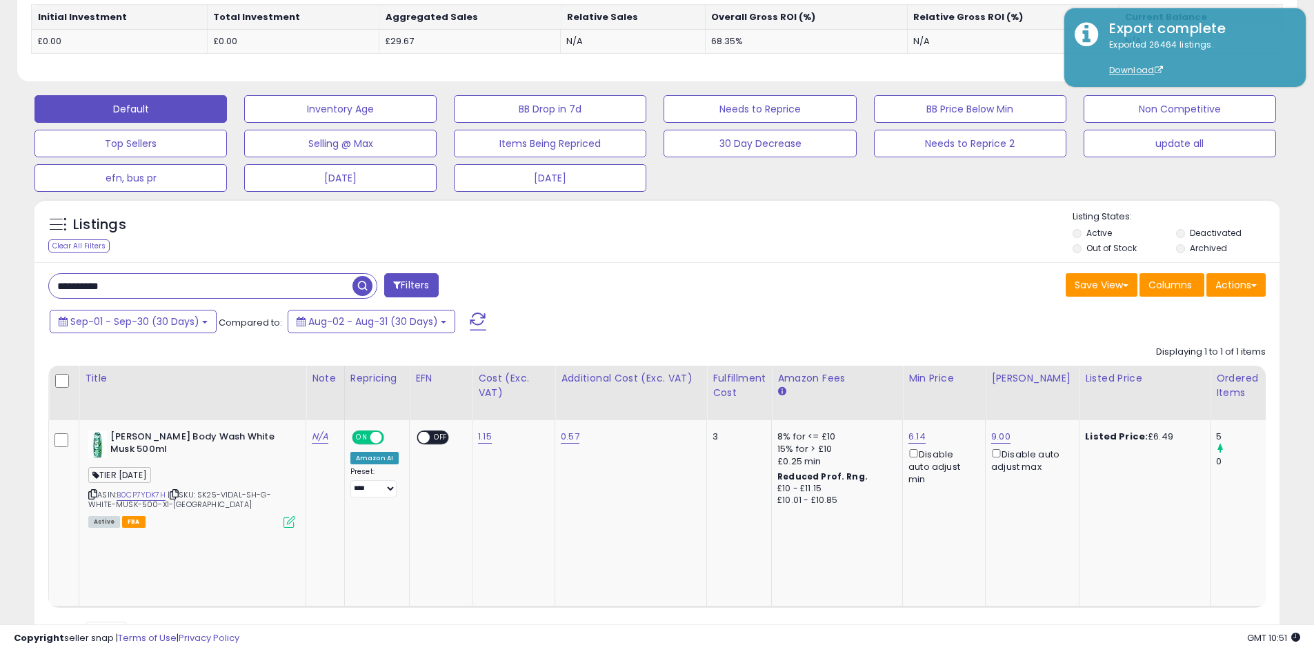
scroll to position [689653, 689214]
click at [169, 290] on input "**********" at bounding box center [201, 286] width 304 height 24
paste input "text"
type input "**********"
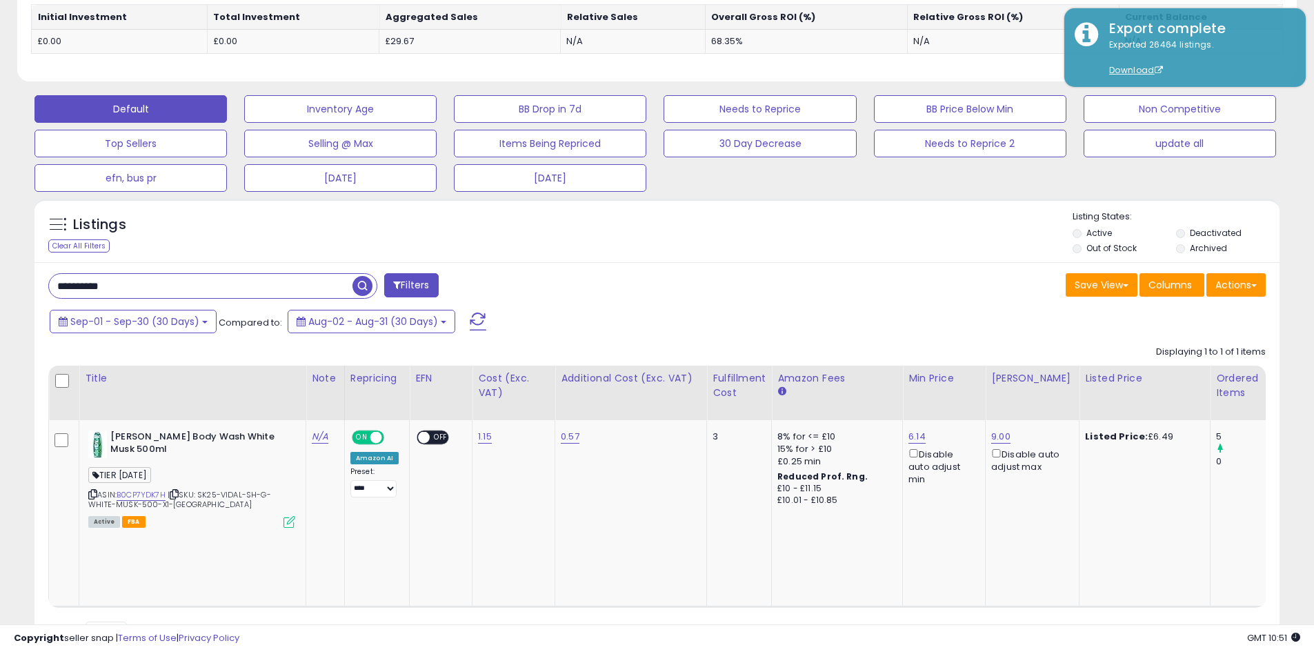
click at [366, 289] on span "button" at bounding box center [363, 286] width 20 height 20
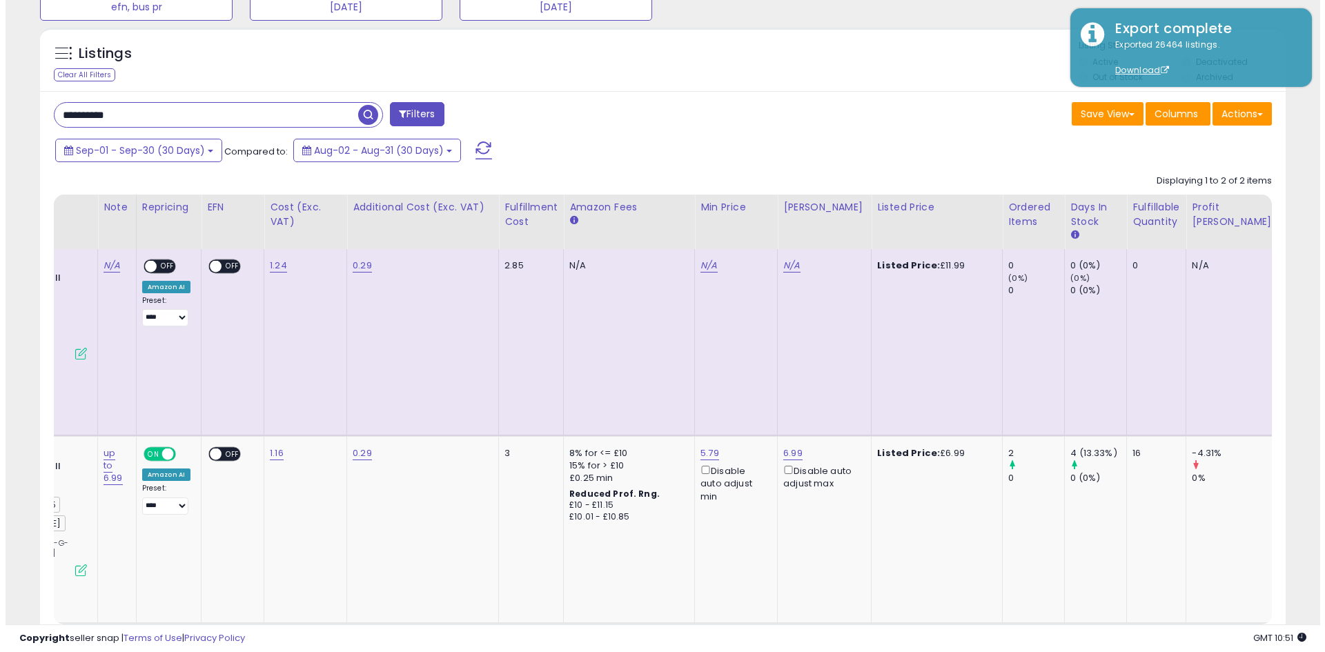
scroll to position [0, 0]
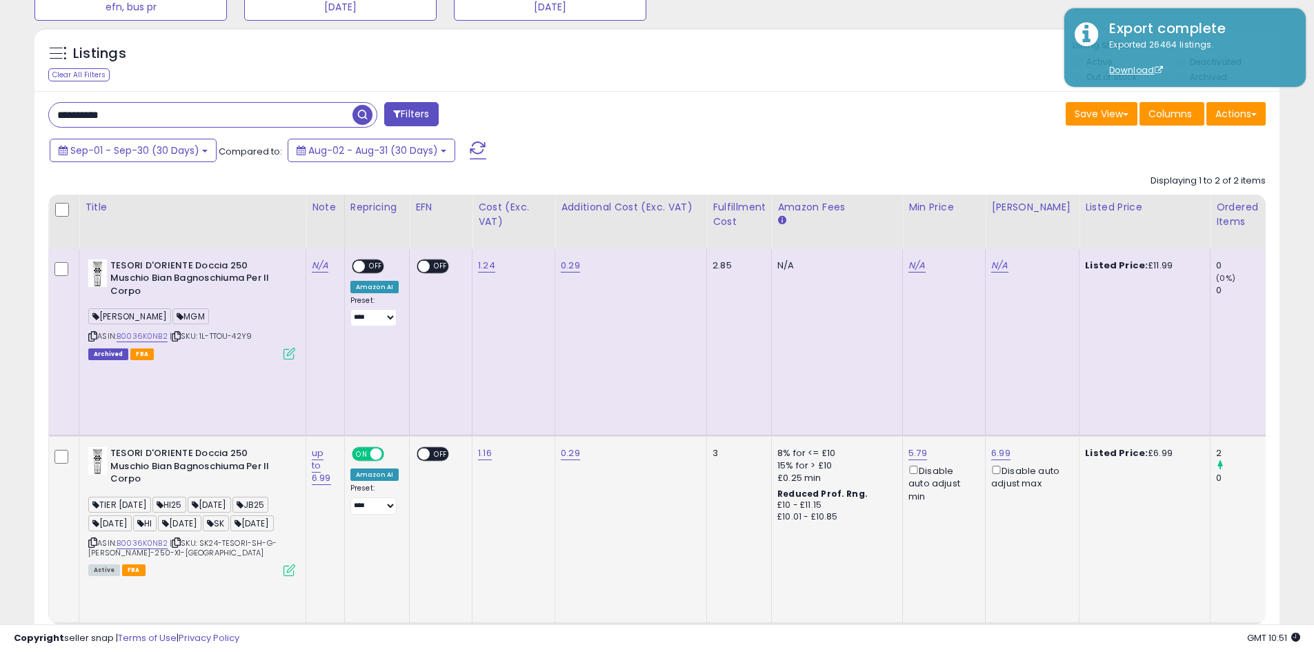
click at [290, 564] on icon at bounding box center [290, 570] width 12 height 12
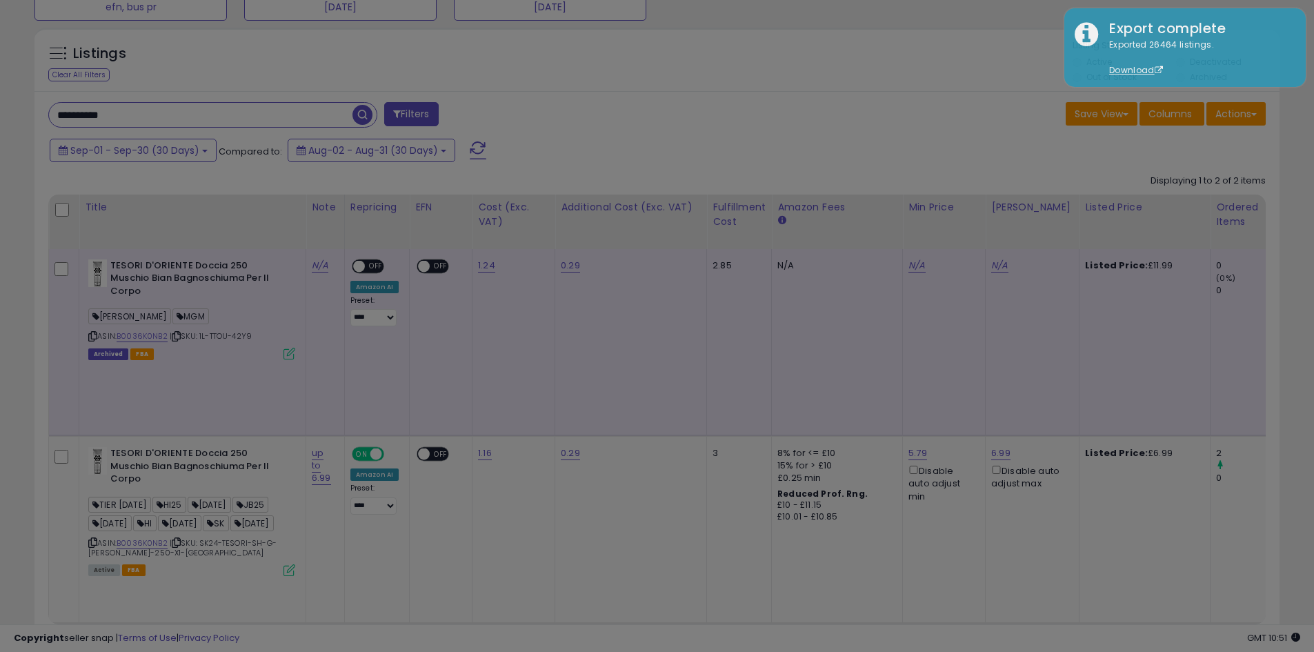
scroll to position [283, 729]
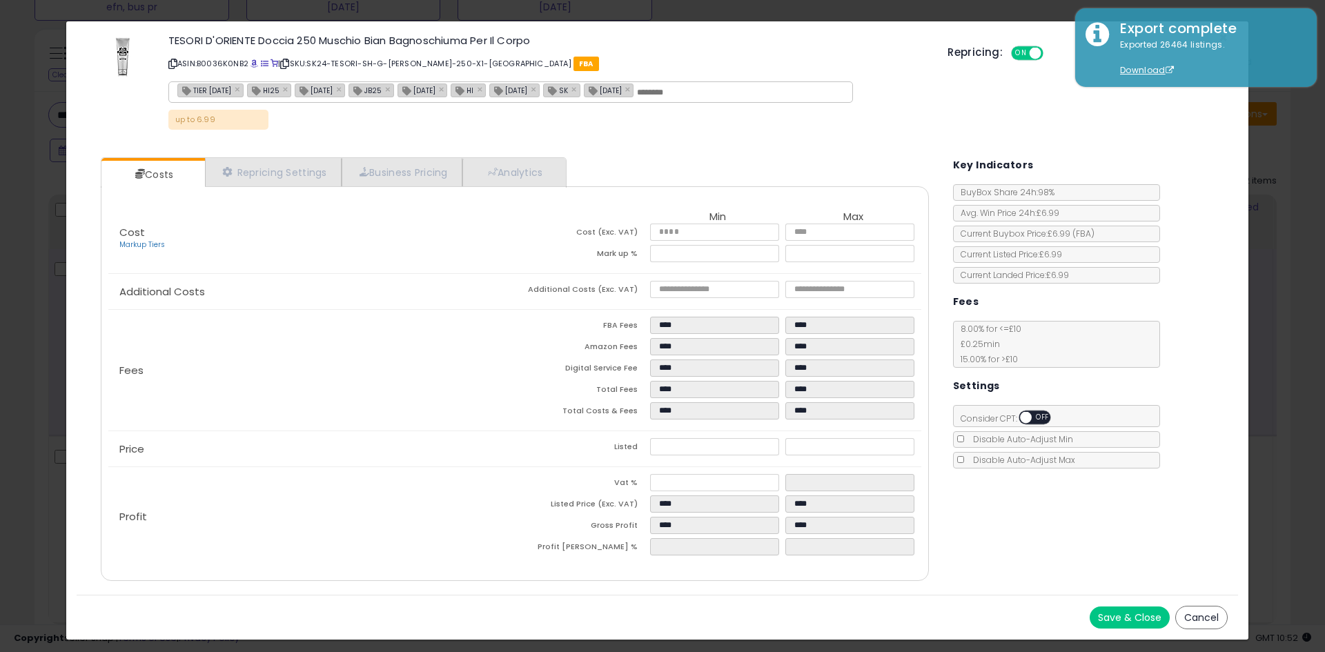
click at [0, 217] on div "× Close TESORI D'ORIENTE Doccia 250 Muschio Bian Bagnoschiuma Per Il Corpo ASIN…" at bounding box center [662, 326] width 1325 height 652
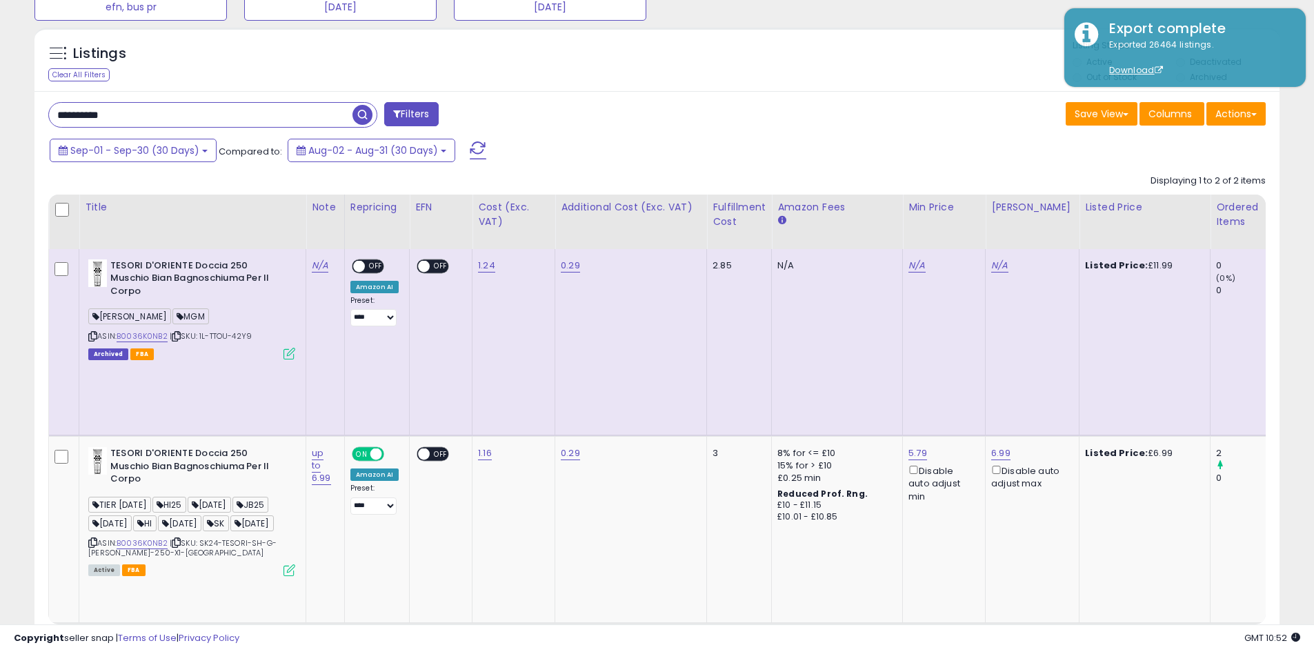
scroll to position [0, 0]
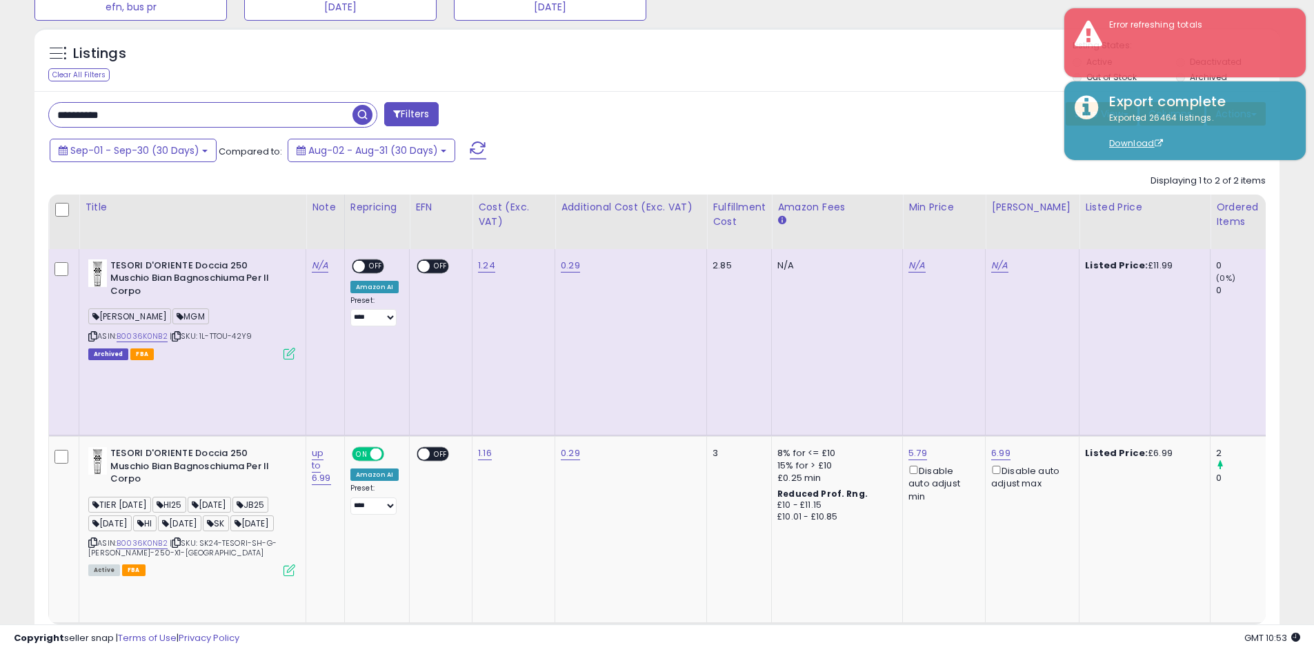
click at [0, 147] on div "**********" at bounding box center [657, 17] width 1314 height 1425
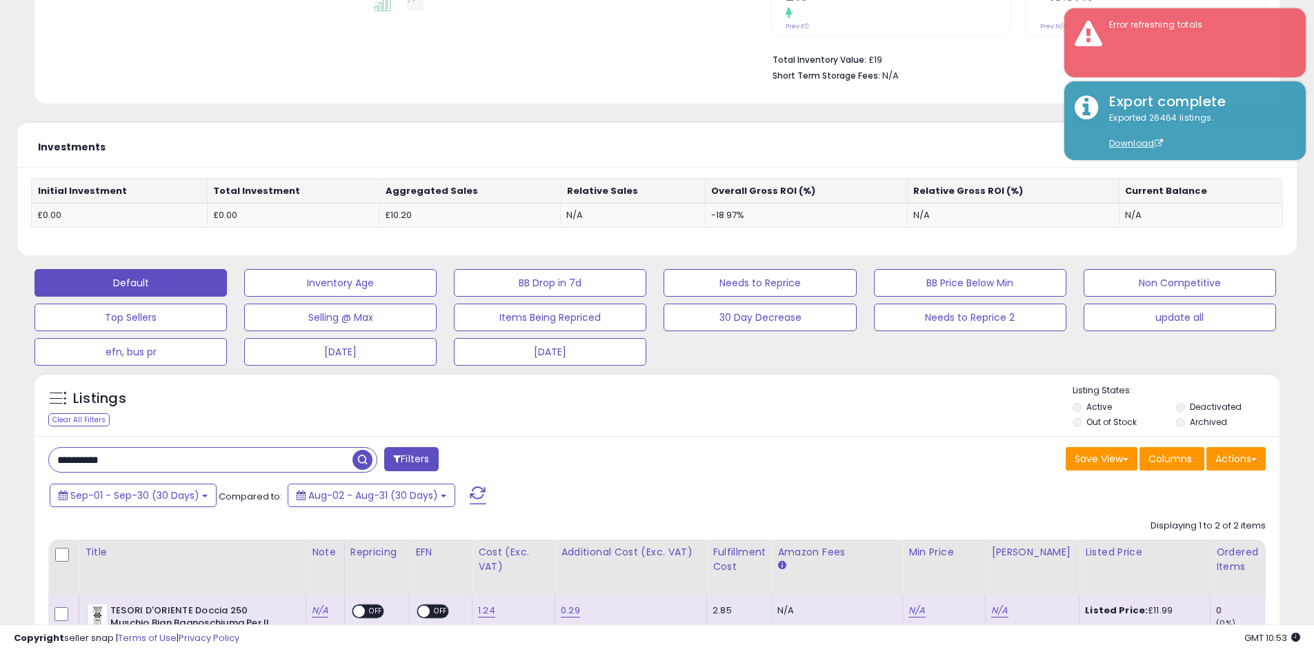
scroll to position [460, 0]
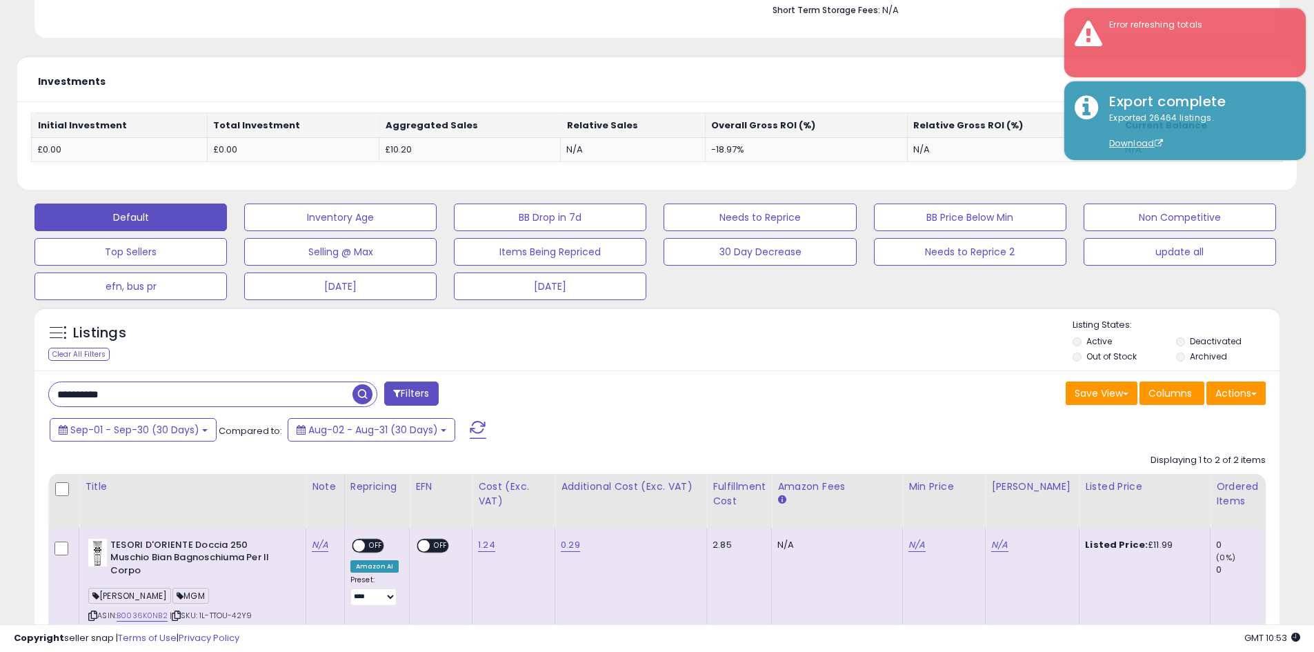
click at [148, 395] on input "**********" at bounding box center [201, 394] width 304 height 24
click at [288, 395] on input "text" at bounding box center [201, 394] width 304 height 24
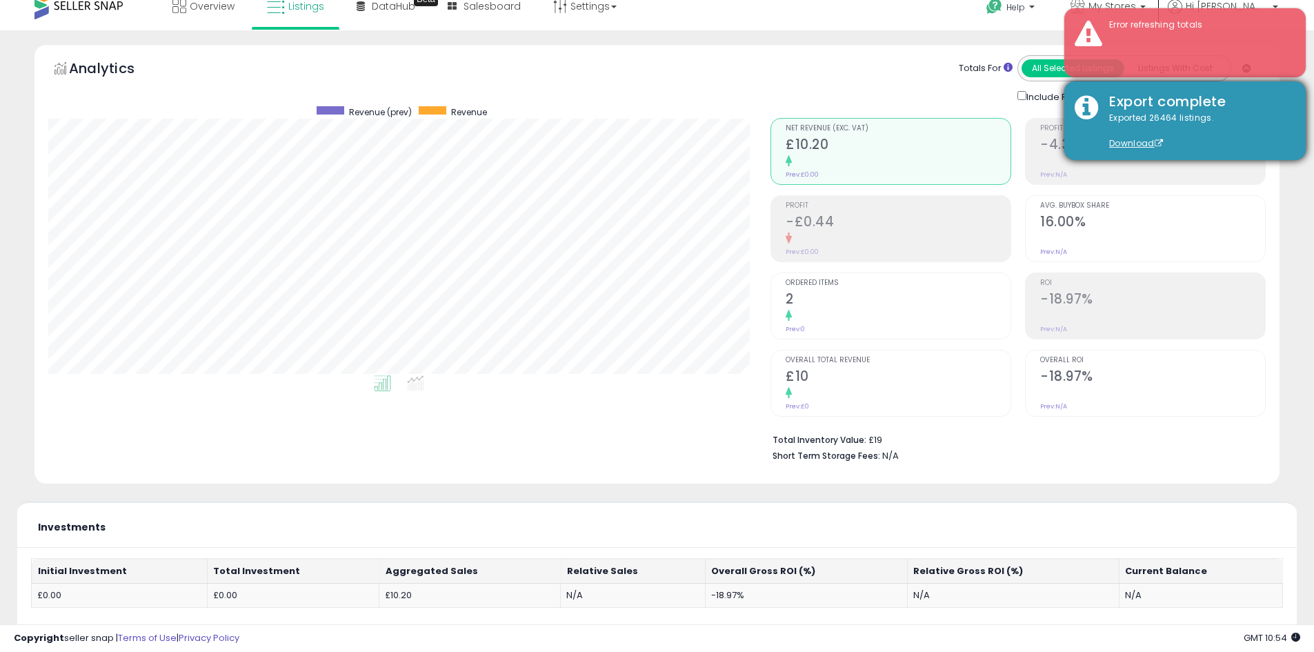
scroll to position [0, 0]
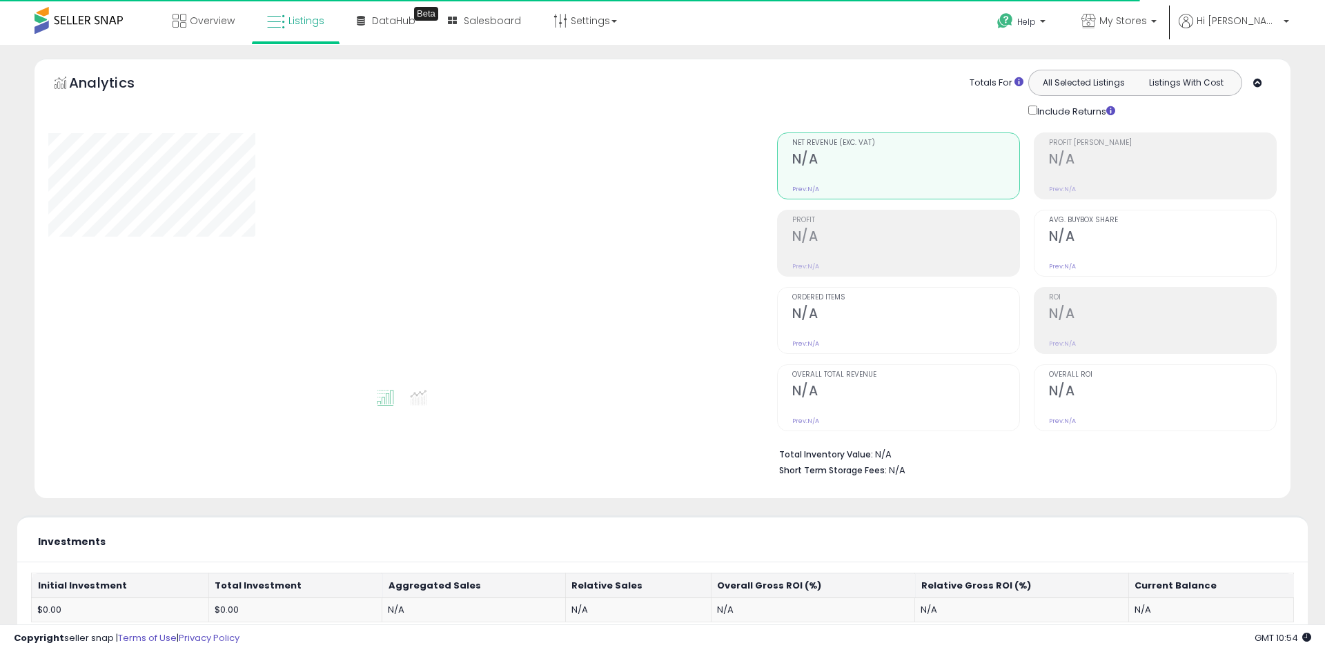
type input "**********"
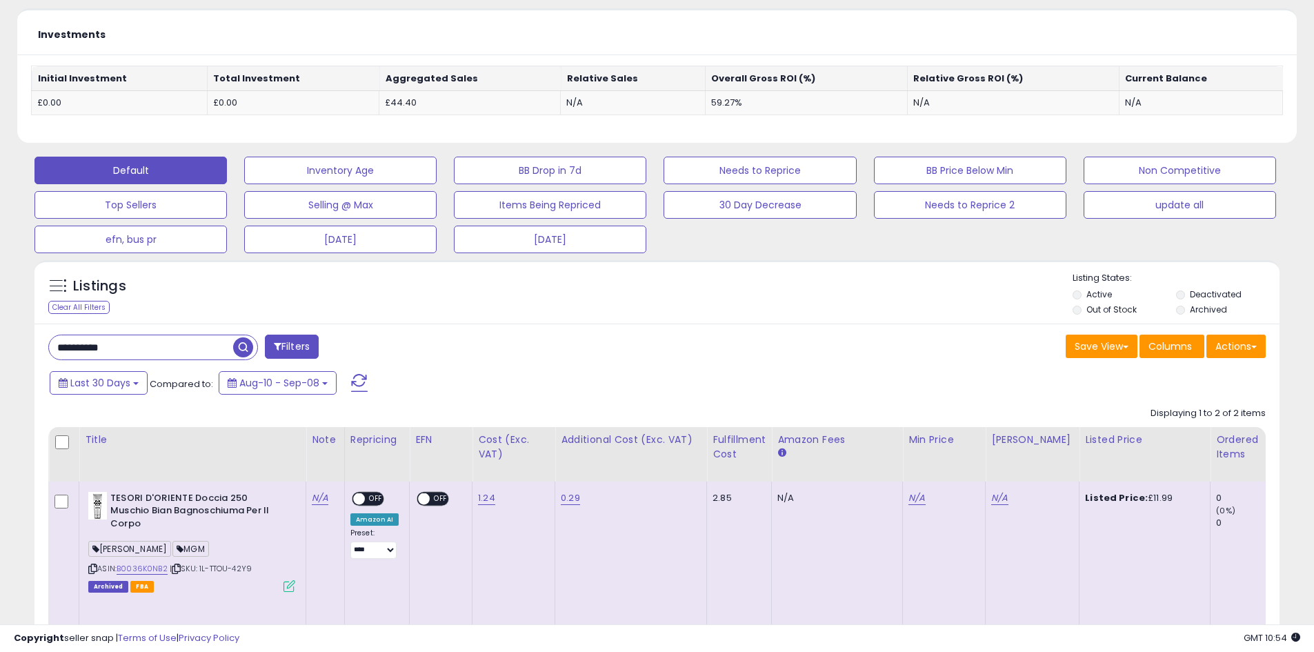
scroll to position [690, 0]
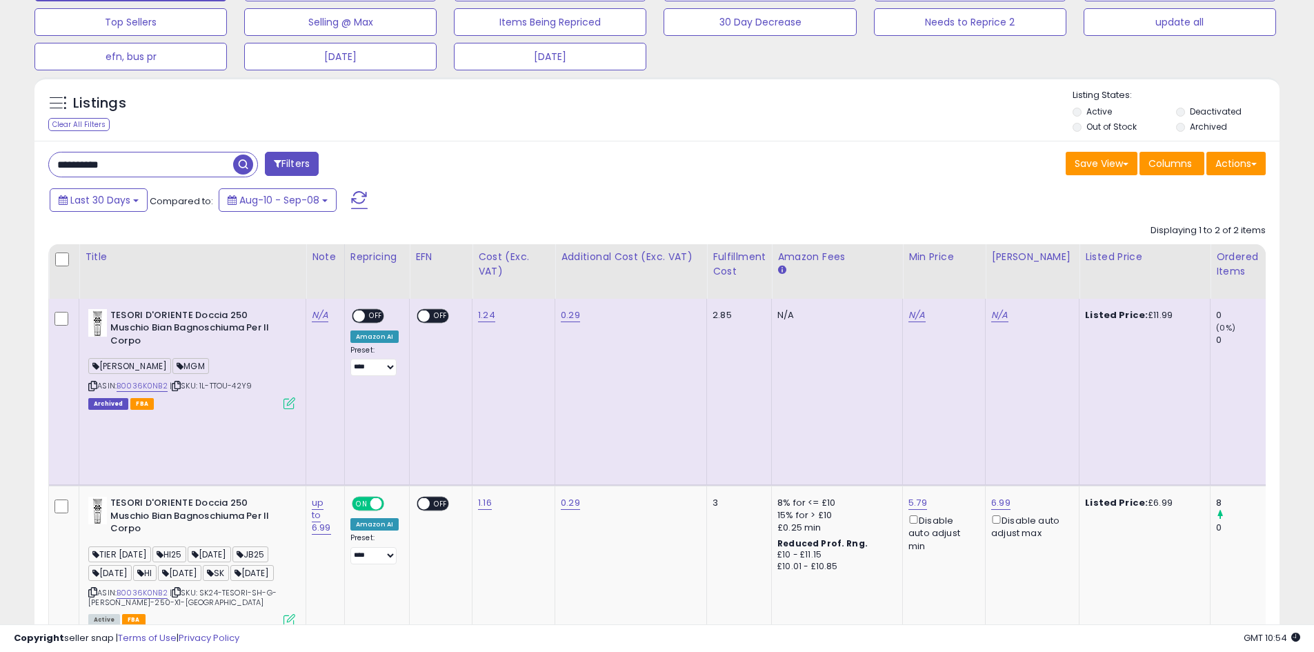
click at [157, 171] on input "**********" at bounding box center [141, 164] width 184 height 24
click at [157, 171] on input "**********" at bounding box center [201, 164] width 304 height 24
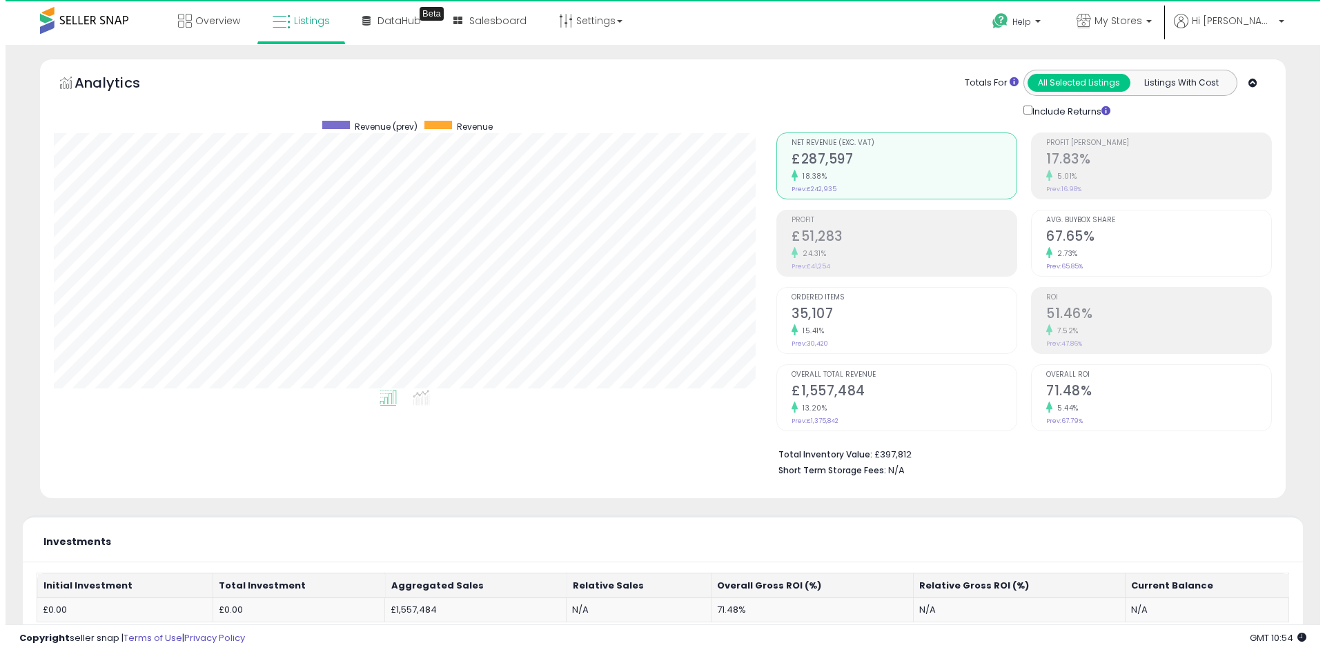
scroll to position [283, 722]
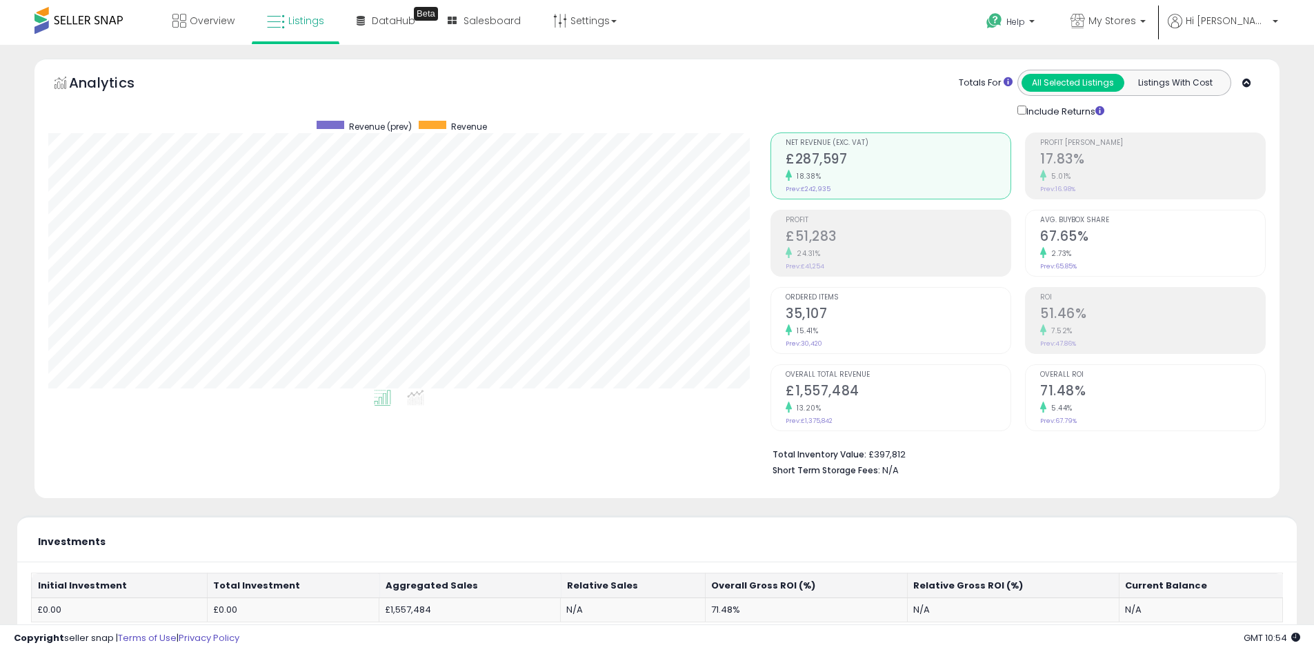
click at [1089, 194] on div "Profit [PERSON_NAME] 17.83% 5.01% Prev: 16.98%" at bounding box center [1152, 164] width 225 height 62
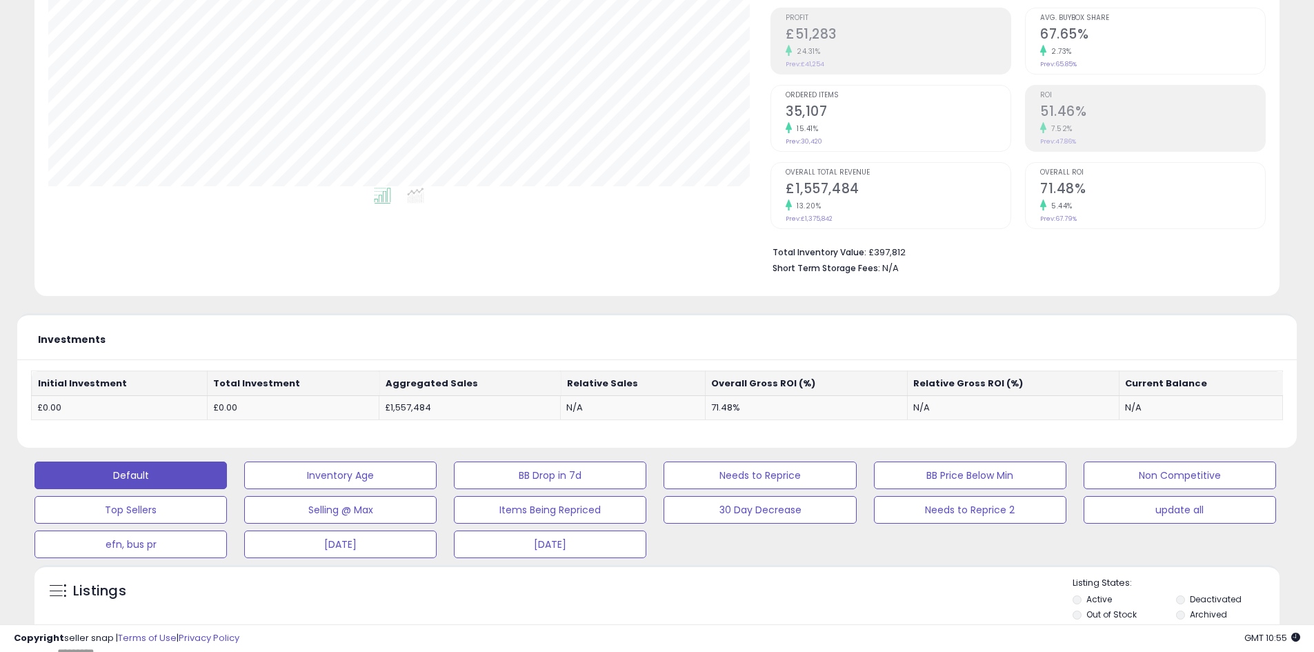
scroll to position [230, 0]
